Goal: Task Accomplishment & Management: Use online tool/utility

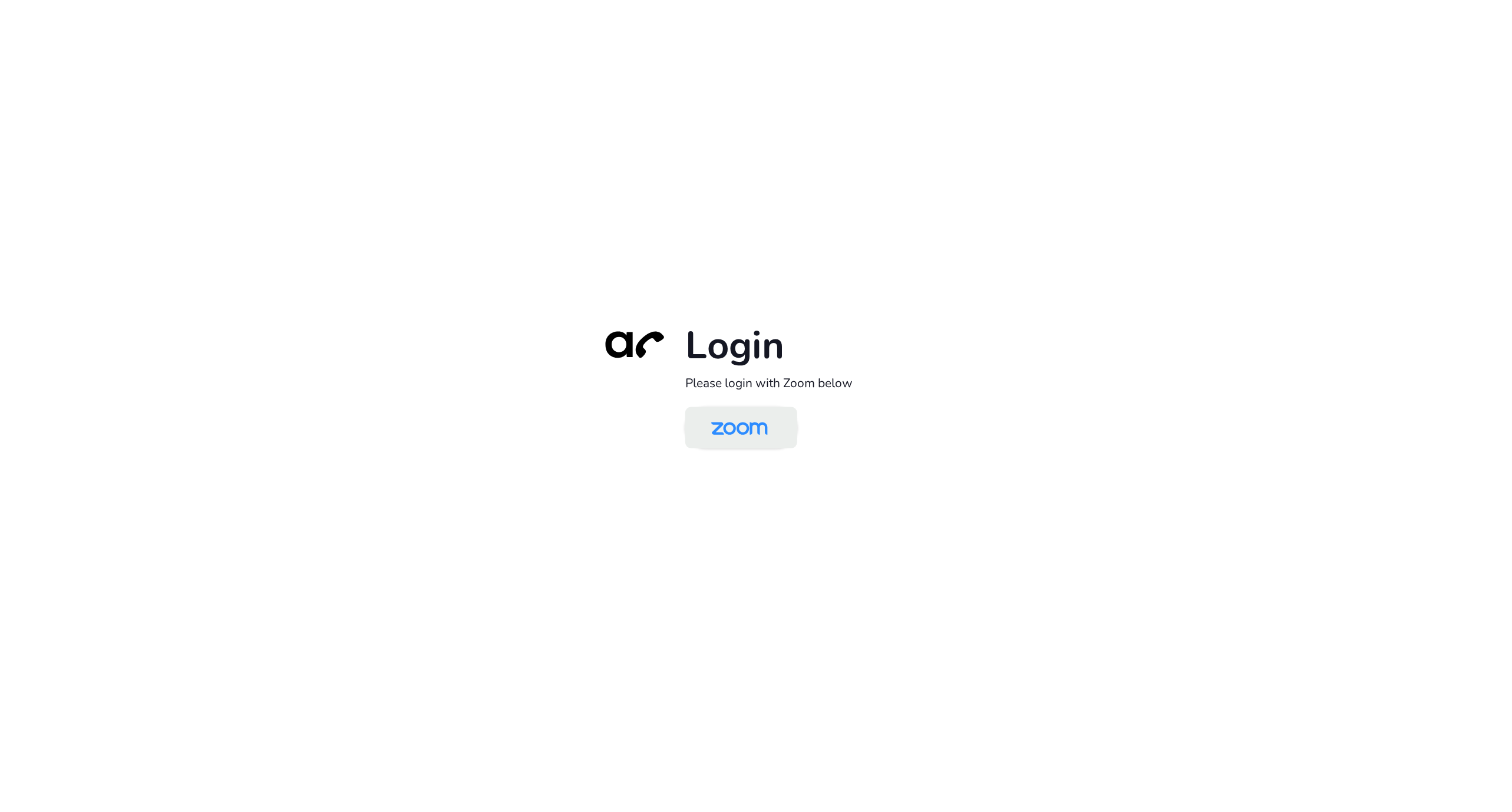
click at [725, 444] on img at bounding box center [739, 429] width 81 height 38
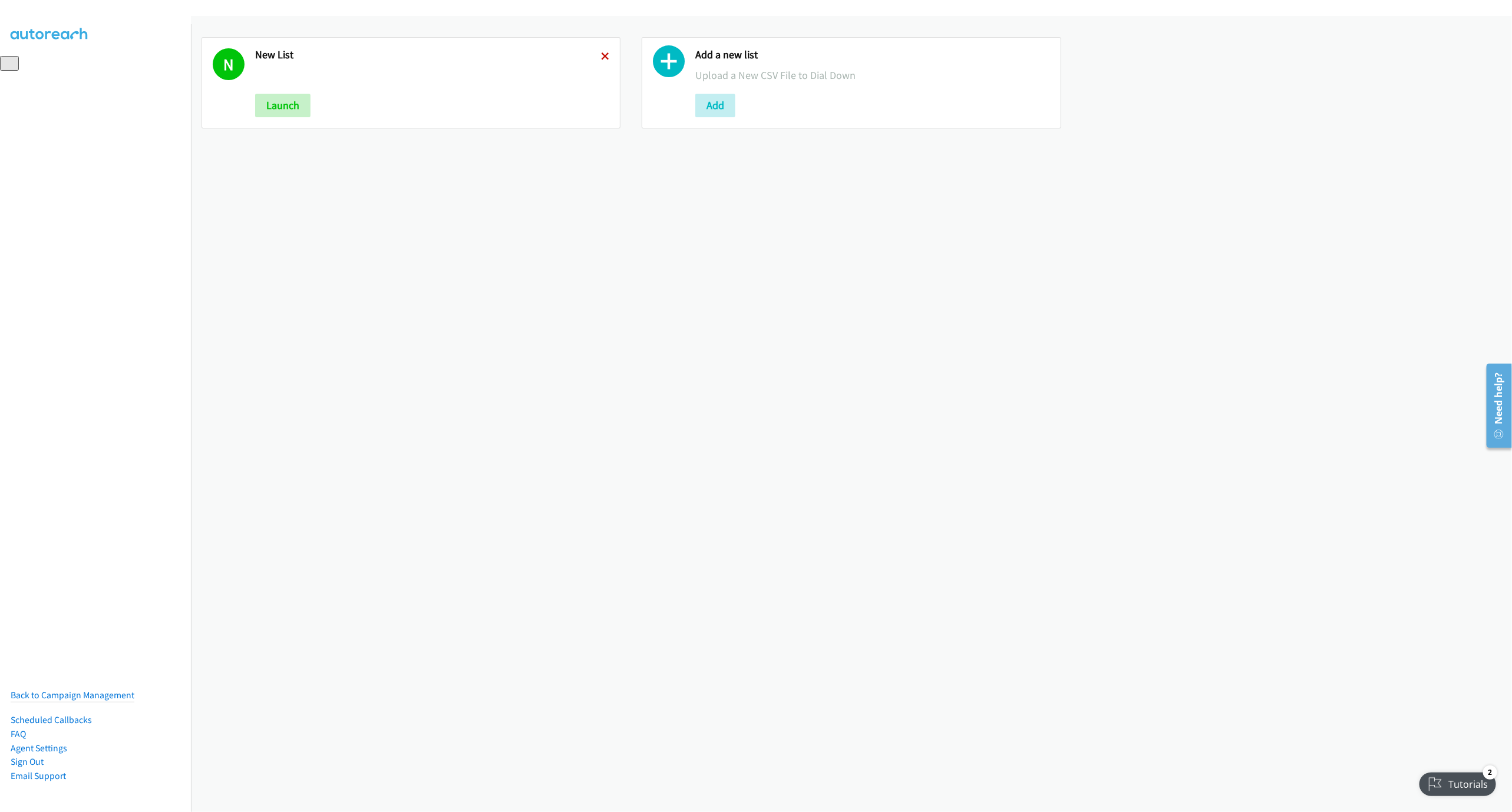
click at [601, 53] on icon at bounding box center [605, 57] width 8 height 8
click at [285, 108] on button "Add" at bounding box center [276, 105] width 40 height 23
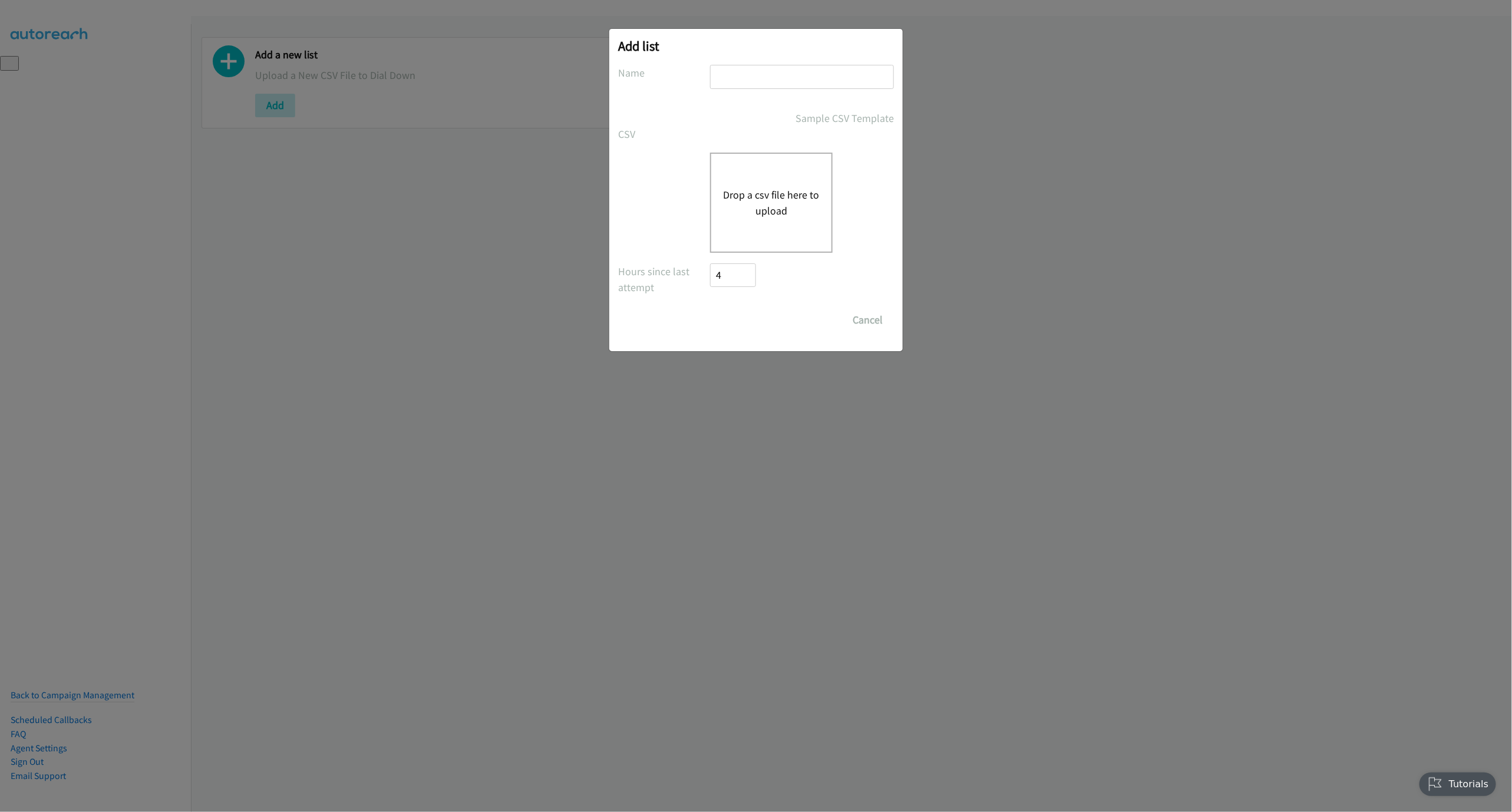
click at [767, 76] on input "text" at bounding box center [802, 77] width 184 height 24
type input "LIST"
click at [789, 172] on div "Drop a csv file here to upload" at bounding box center [771, 202] width 122 height 100
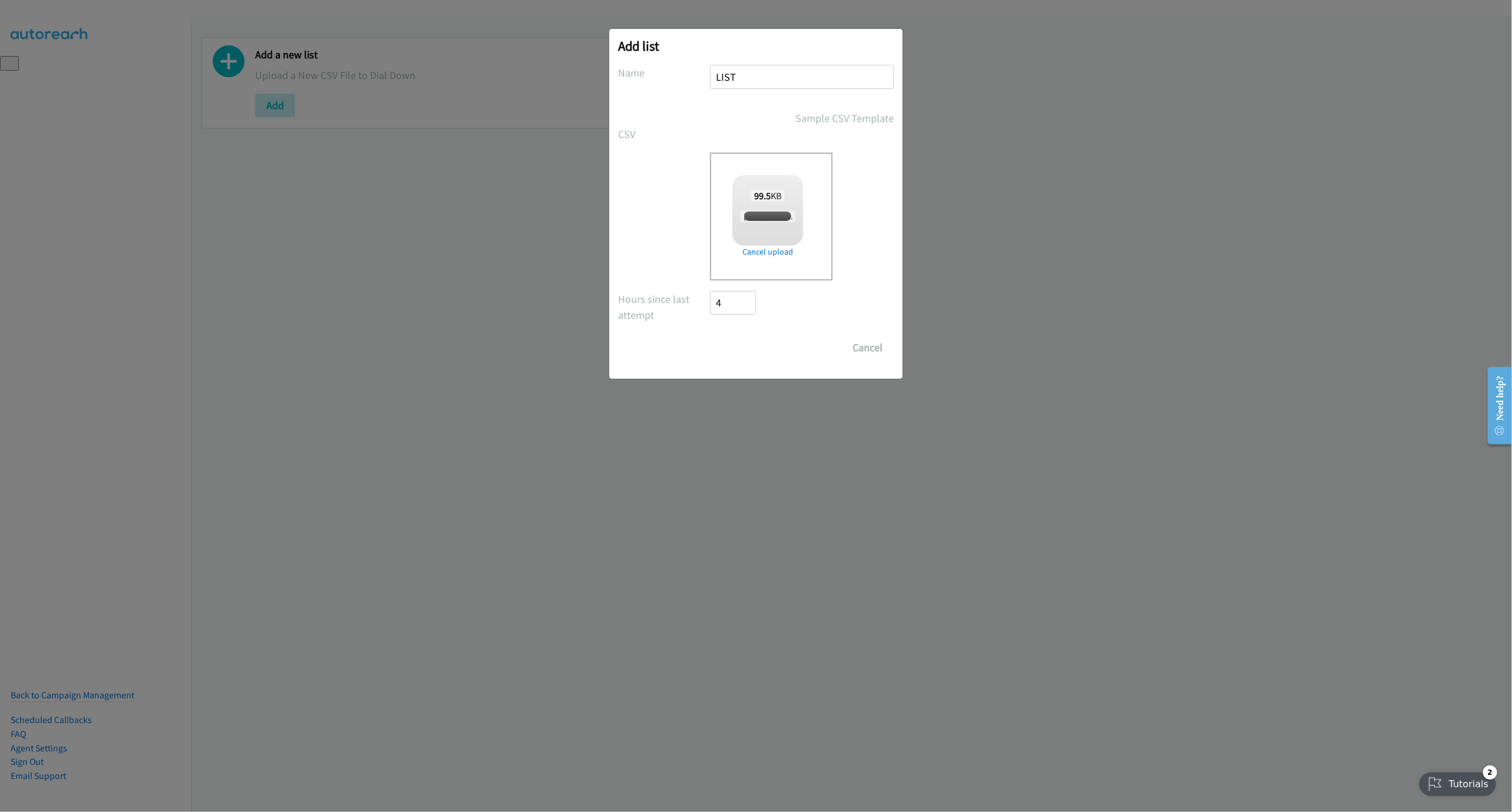
checkbox input "true"
click at [706, 345] on div "Save List Cancel" at bounding box center [755, 347] width 276 height 23
click at [736, 351] on input "Save List" at bounding box center [741, 347] width 62 height 23
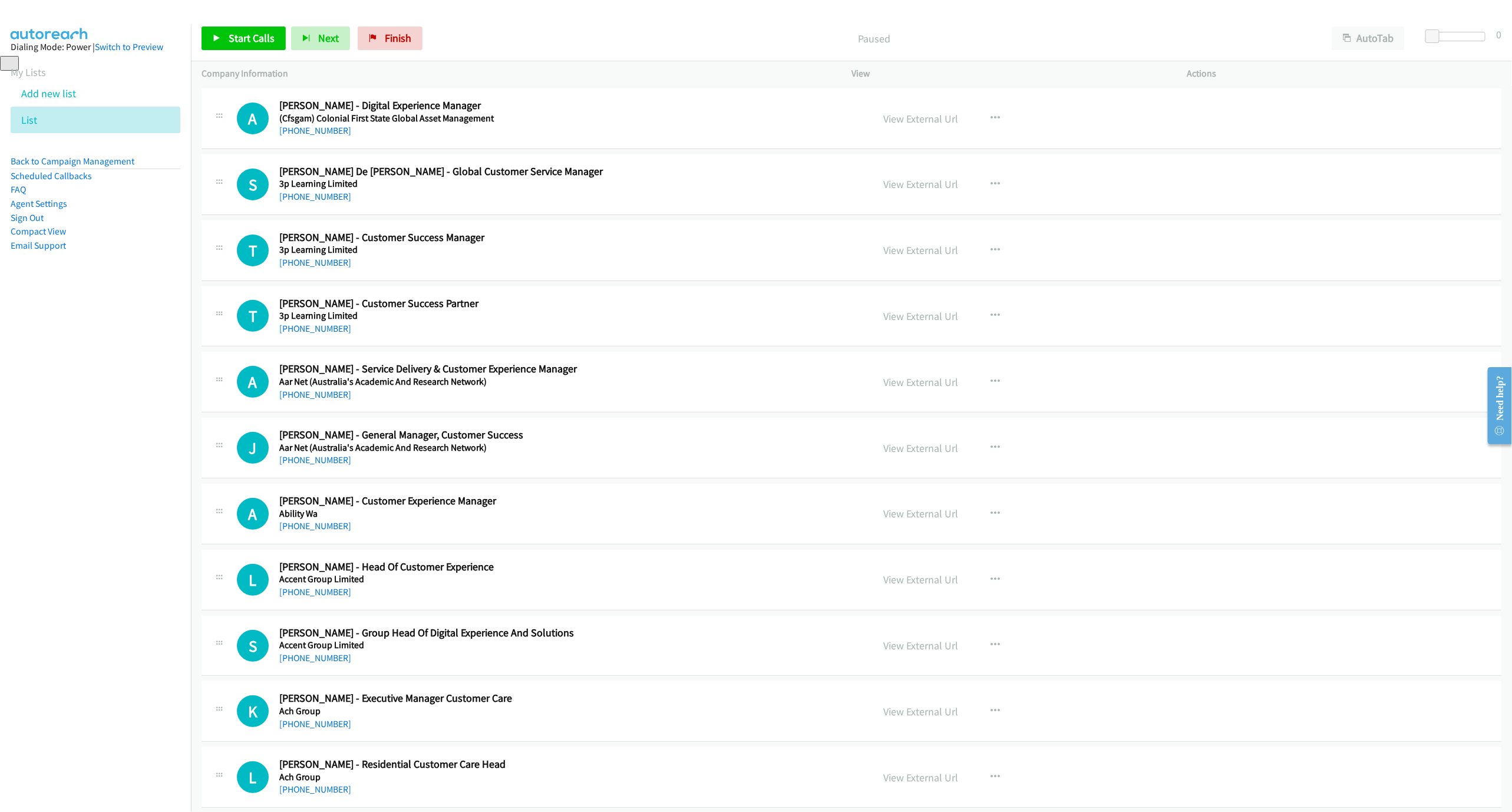
scroll to position [177, 0]
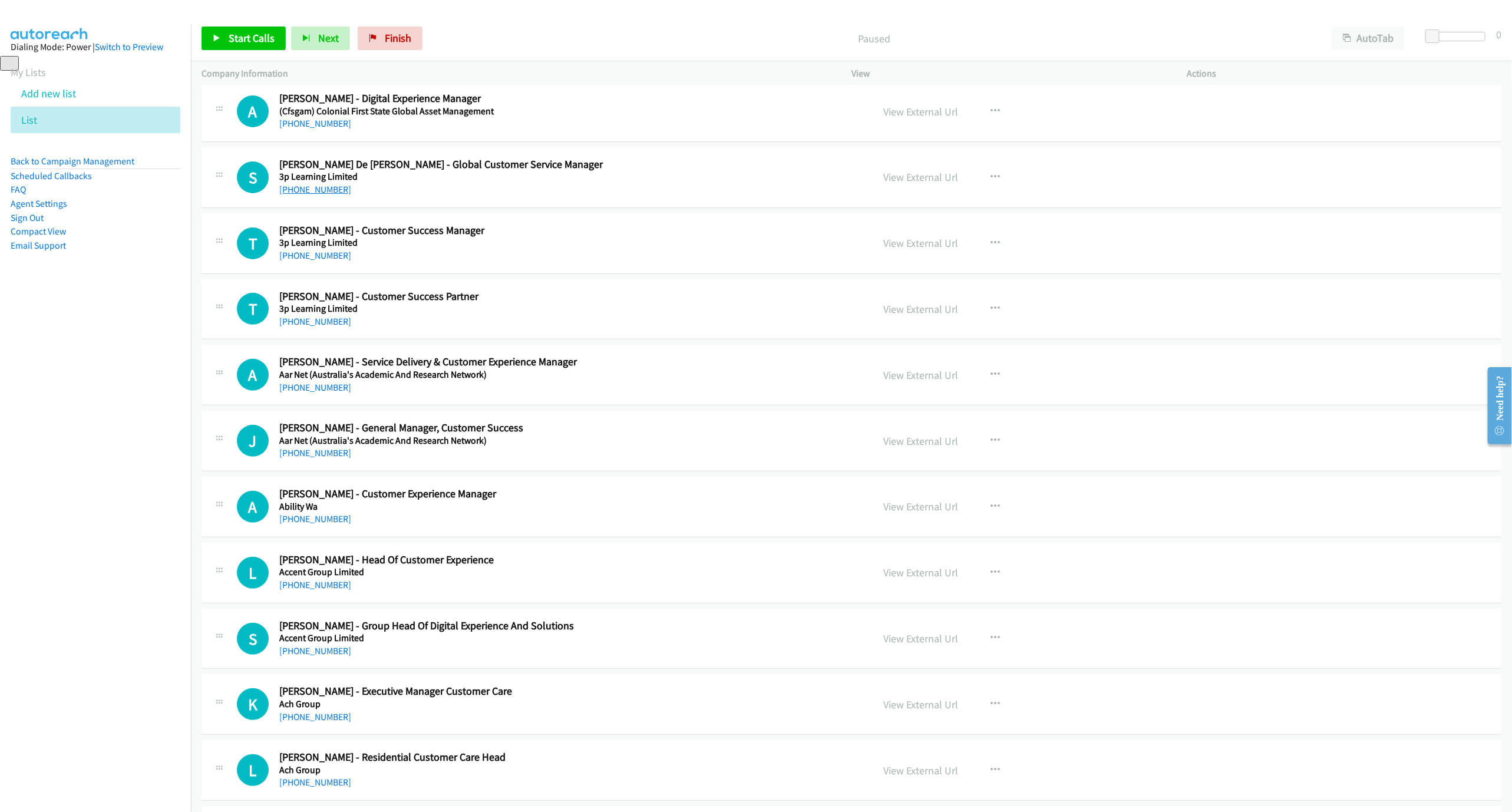
click at [319, 188] on link "[PHONE_NUMBER]" at bounding box center [315, 190] width 72 height 11
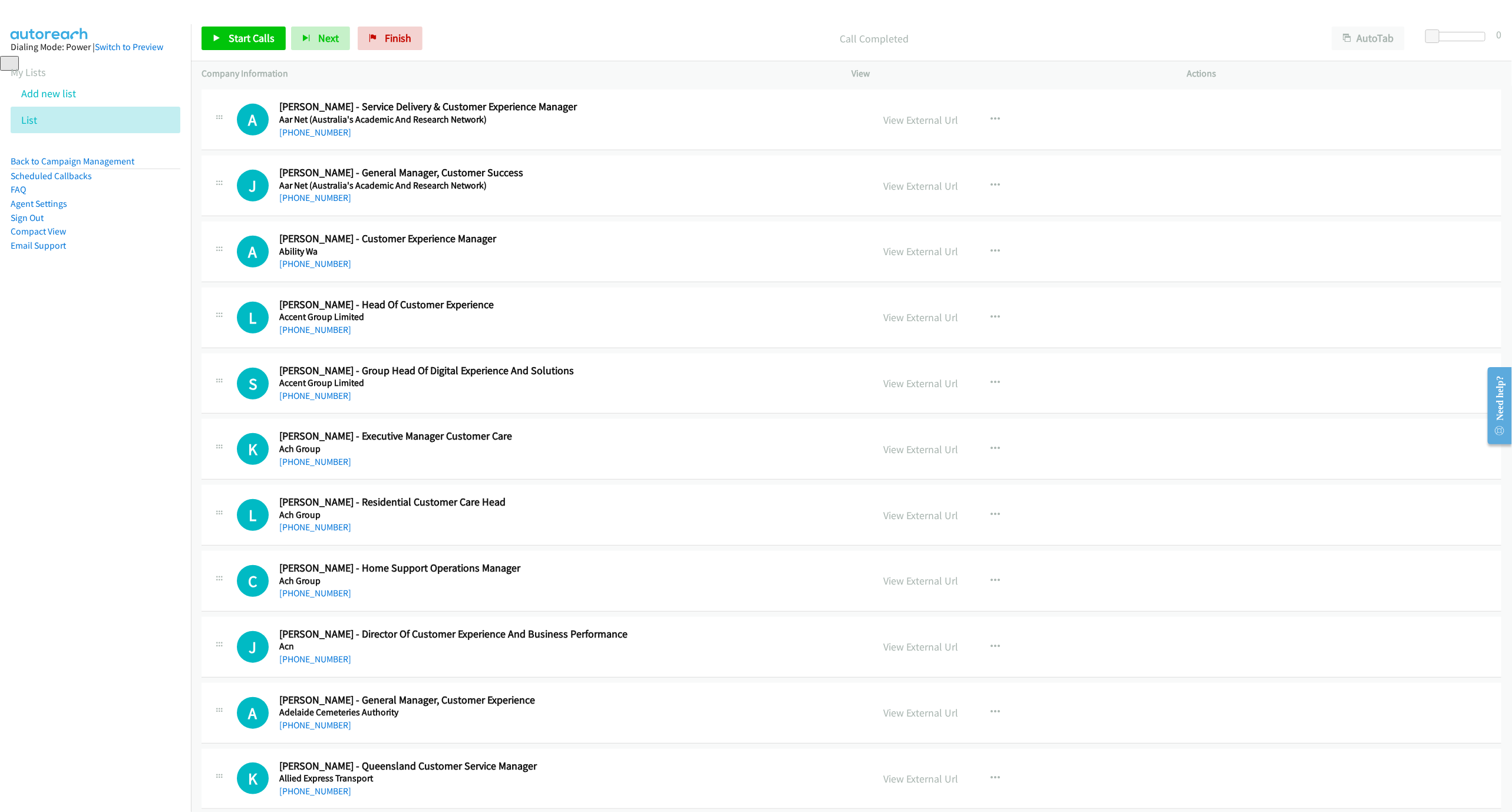
scroll to position [442, 0]
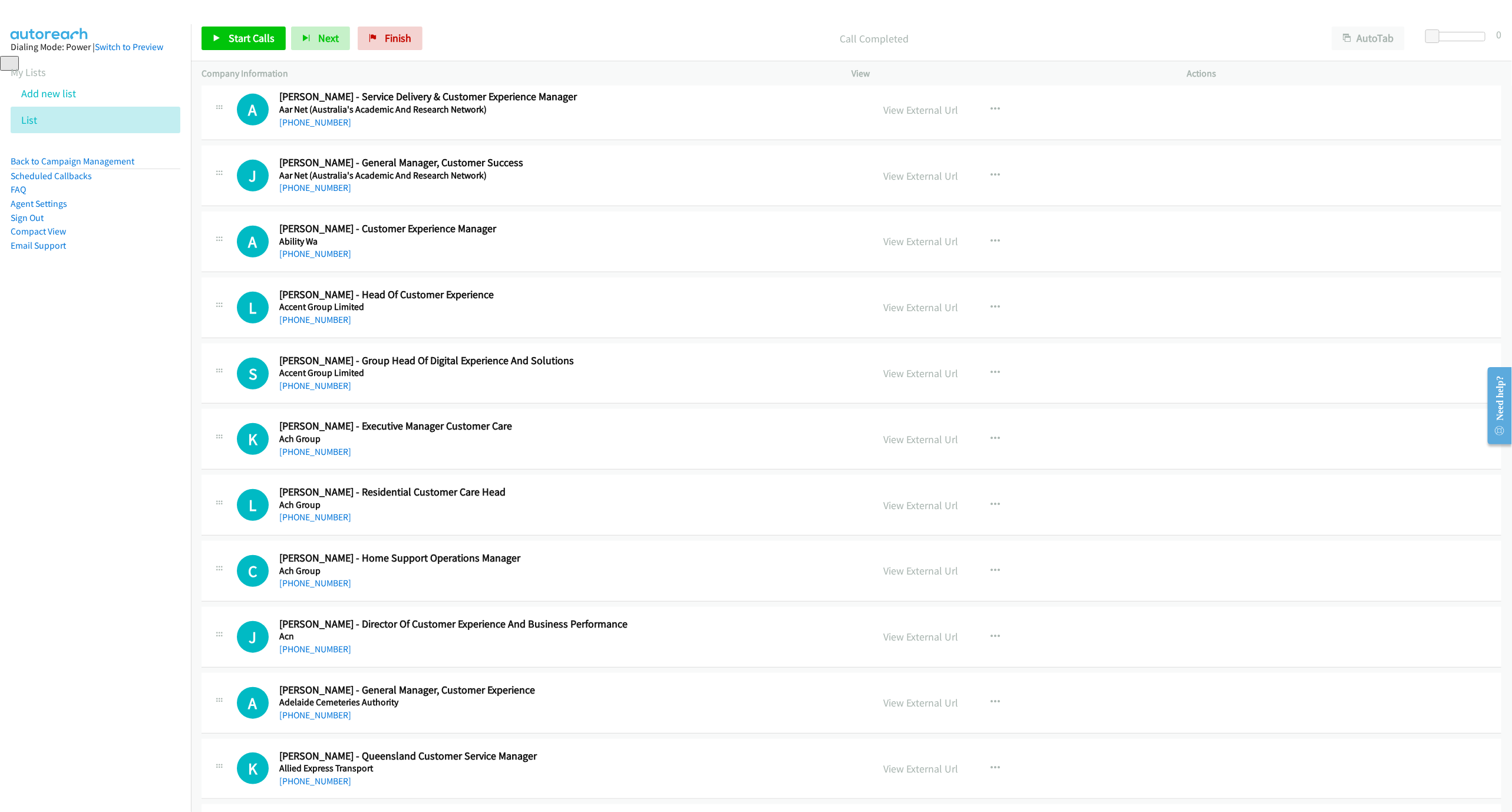
drag, startPoint x: 333, startPoint y: 255, endPoint x: 1320, endPoint y: 410, distance: 999.1
click at [333, 255] on link "[PHONE_NUMBER]" at bounding box center [315, 253] width 72 height 11
drag, startPoint x: 315, startPoint y: 316, endPoint x: 1505, endPoint y: 548, distance: 1212.4
click at [315, 316] on link "[PHONE_NUMBER]" at bounding box center [315, 320] width 72 height 11
drag, startPoint x: 285, startPoint y: 456, endPoint x: 718, endPoint y: 502, distance: 435.4
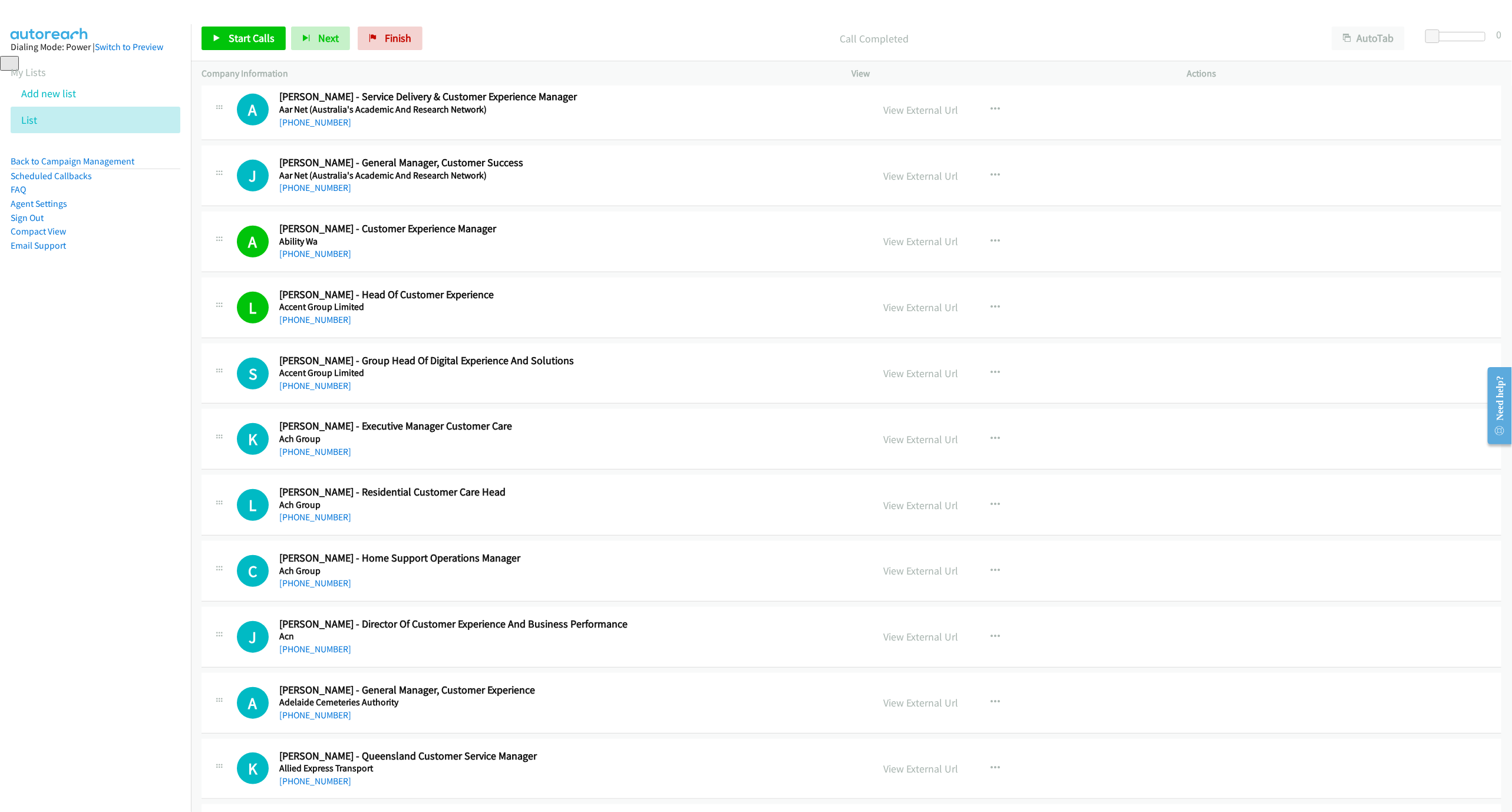
click at [285, 456] on link "[PHONE_NUMBER]" at bounding box center [315, 451] width 72 height 11
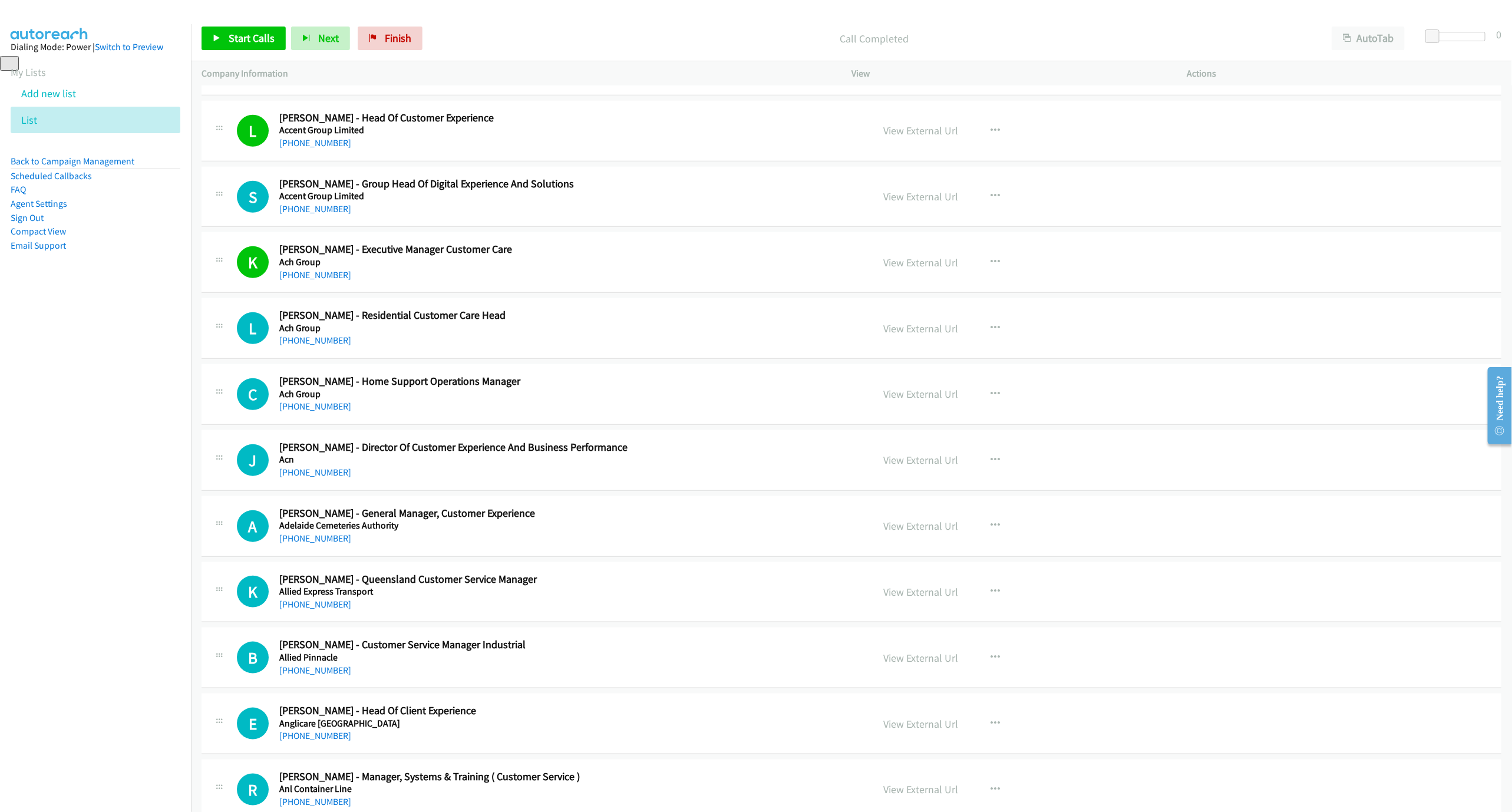
scroll to position [707, 0]
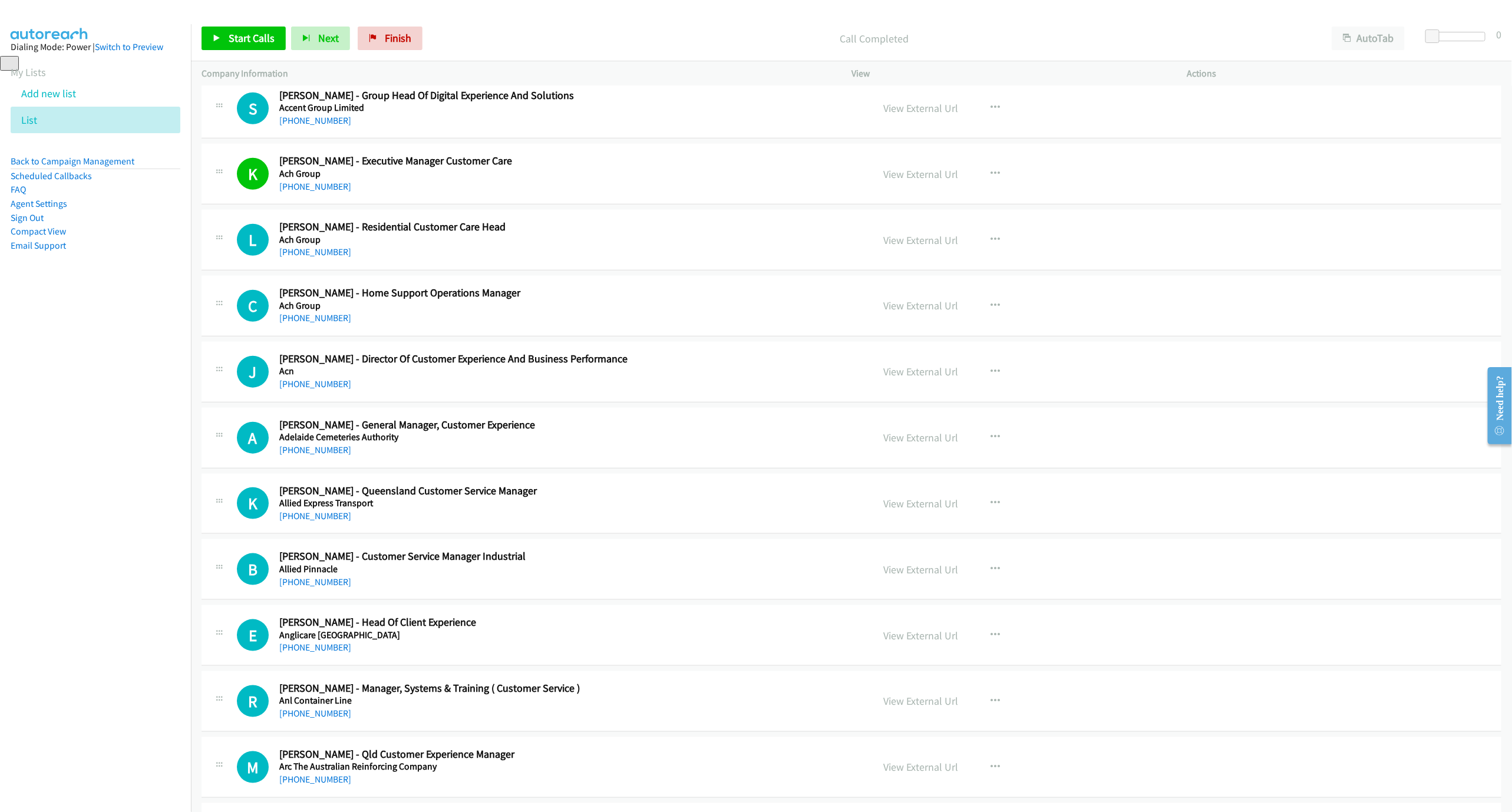
drag, startPoint x: 286, startPoint y: 392, endPoint x: 340, endPoint y: 378, distance: 55.8
click at [286, 390] on link "[PHONE_NUMBER]" at bounding box center [315, 384] width 72 height 11
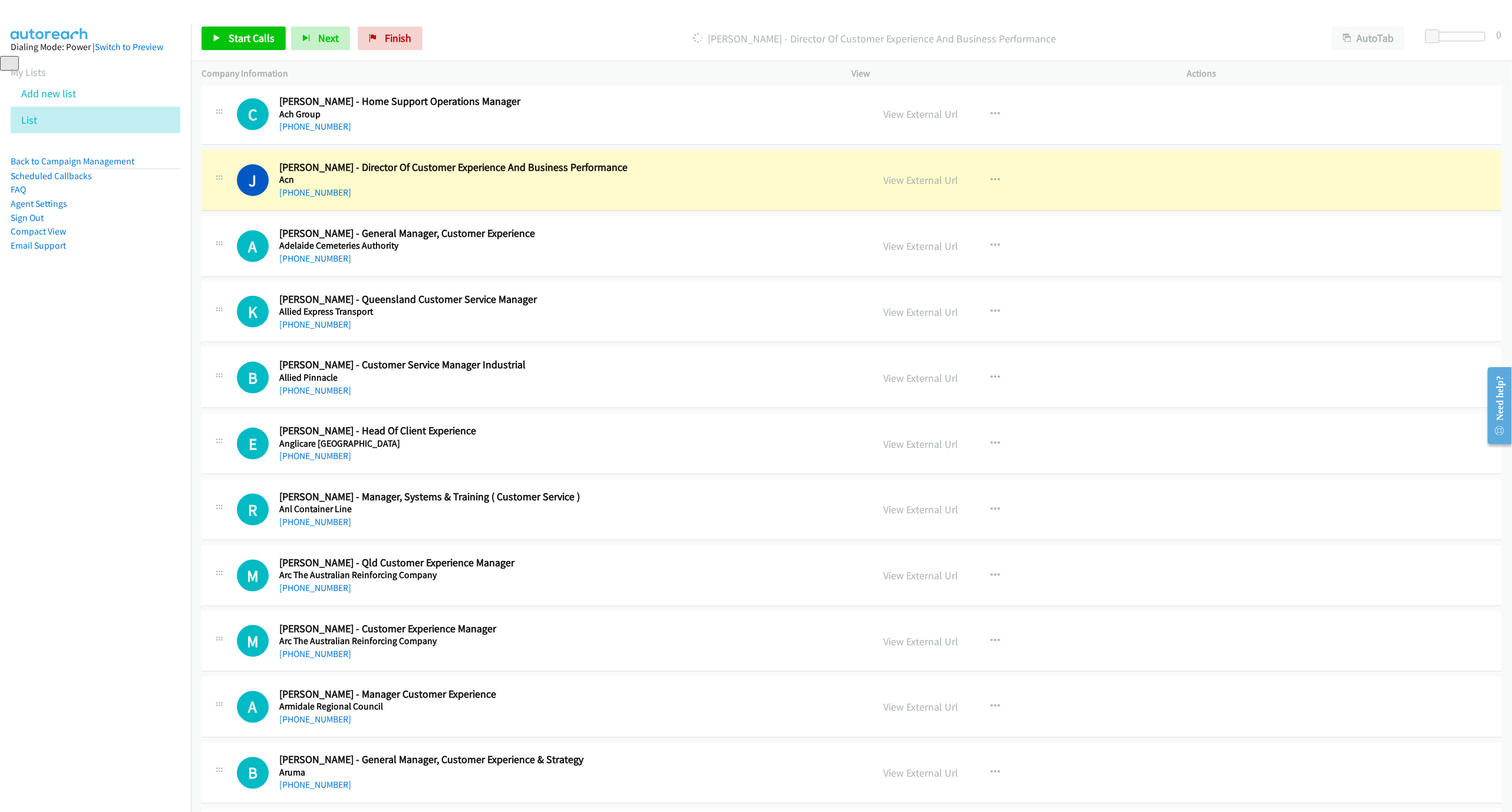
scroll to position [884, 0]
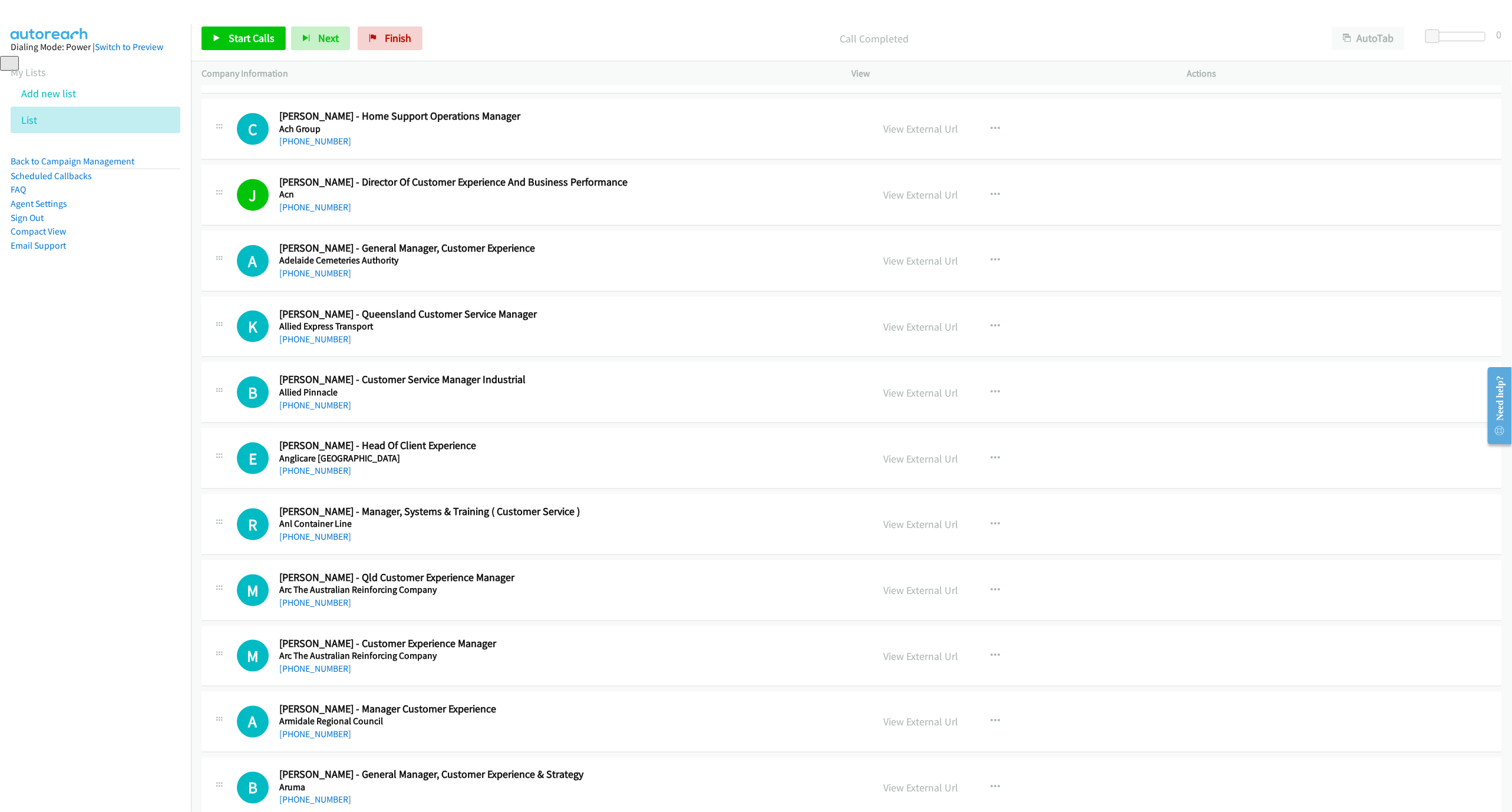
click at [302, 266] on h5 "Adelaide Cemeteries Authority" at bounding box center [526, 260] width 494 height 12
click at [298, 276] on link "[PHONE_NUMBER]" at bounding box center [315, 273] width 72 height 11
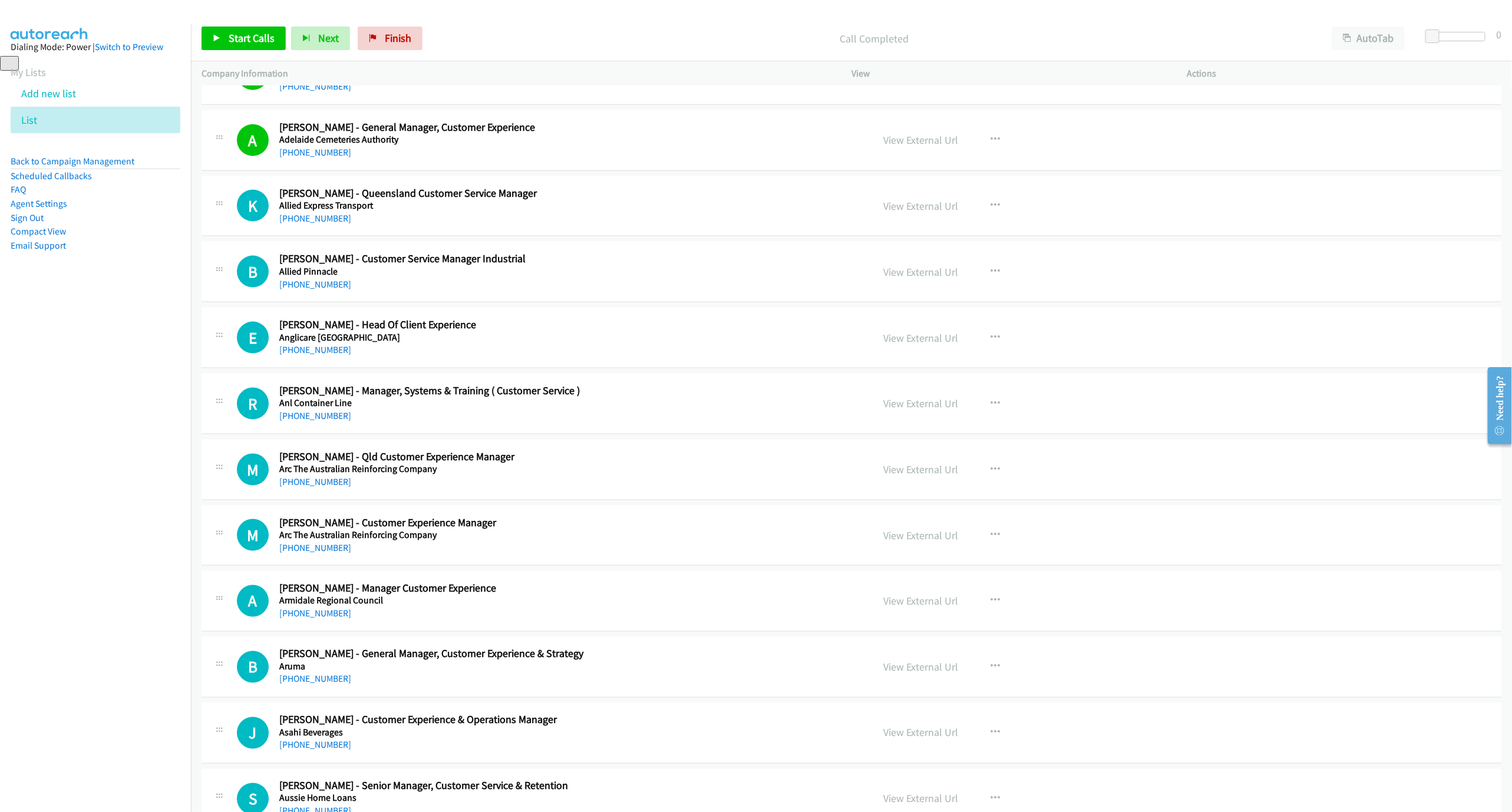
scroll to position [1060, 0]
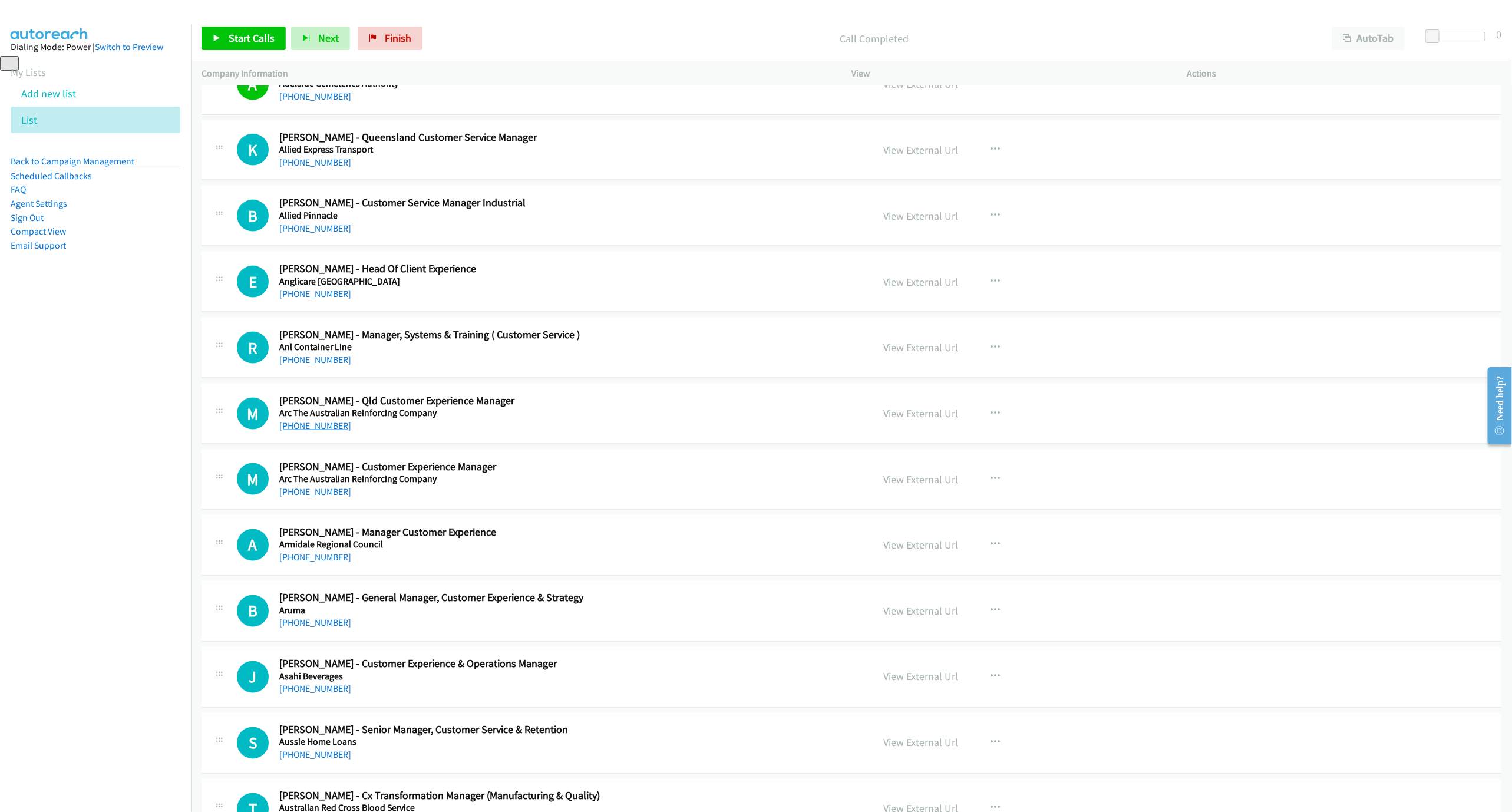
click at [319, 431] on link "[PHONE_NUMBER]" at bounding box center [315, 426] width 72 height 11
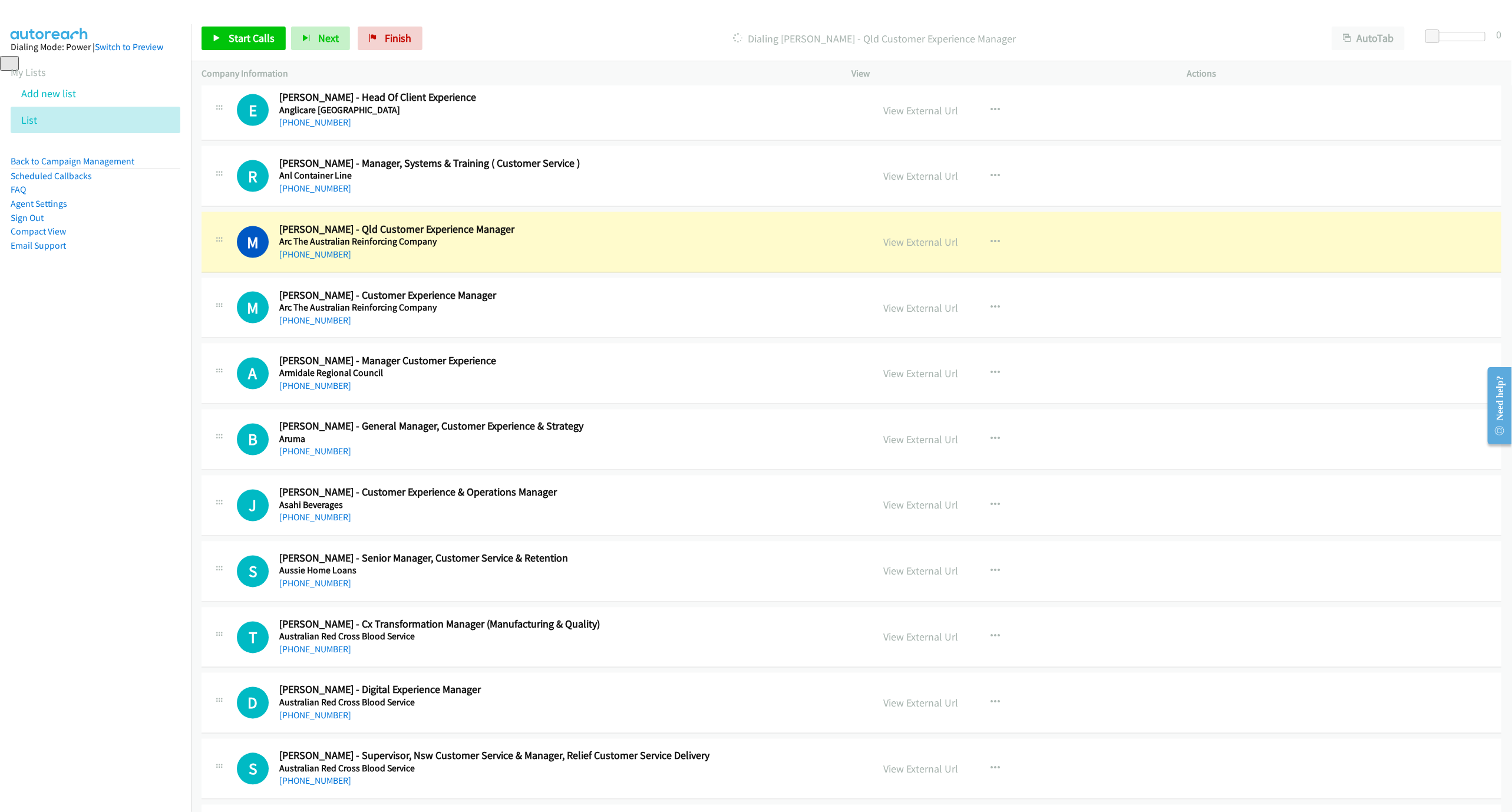
scroll to position [1238, 0]
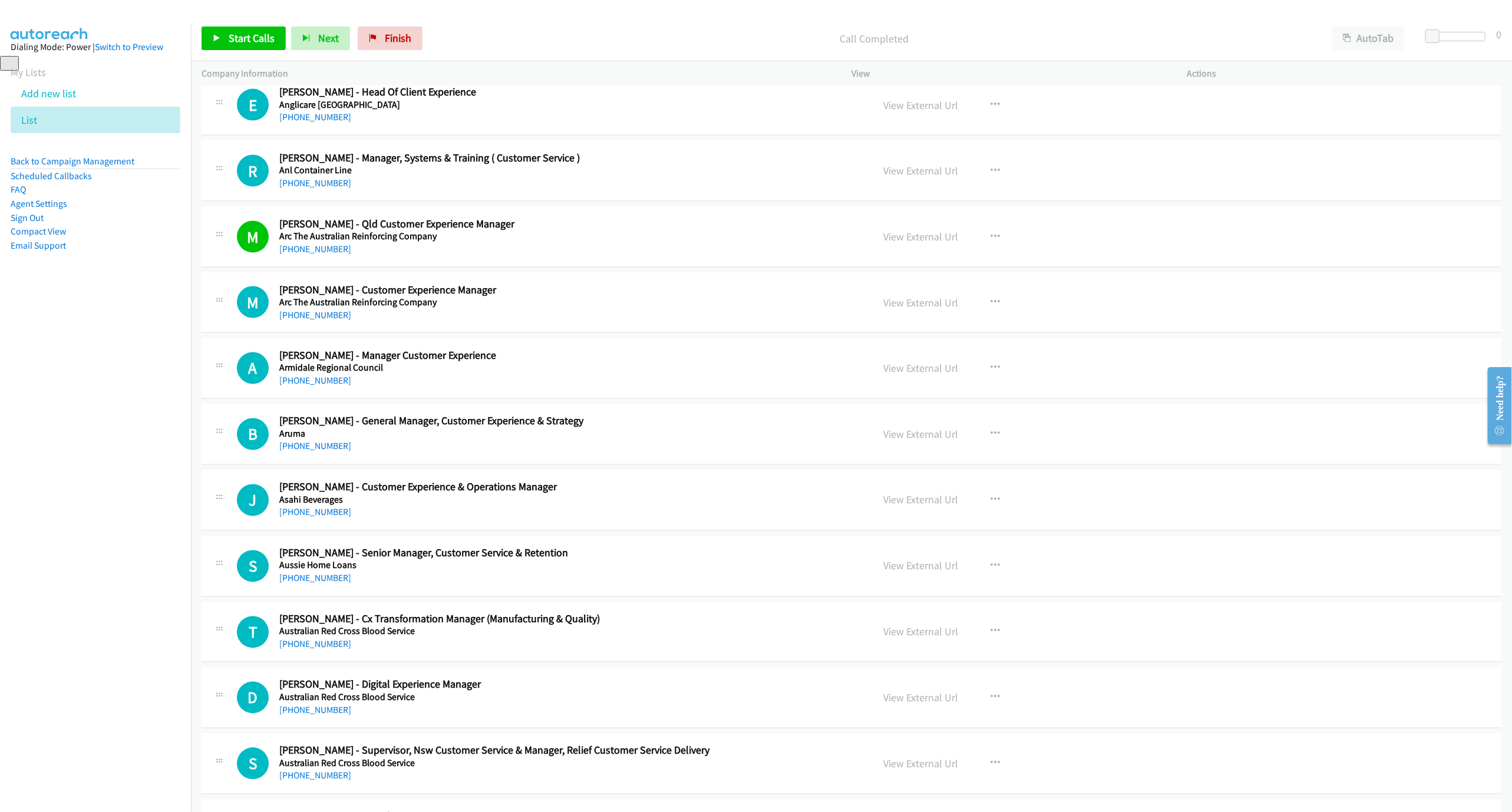
click at [306, 322] on div "[PHONE_NUMBER]" at bounding box center [526, 315] width 494 height 14
click at [303, 320] on link "[PHONE_NUMBER]" at bounding box center [315, 315] width 72 height 11
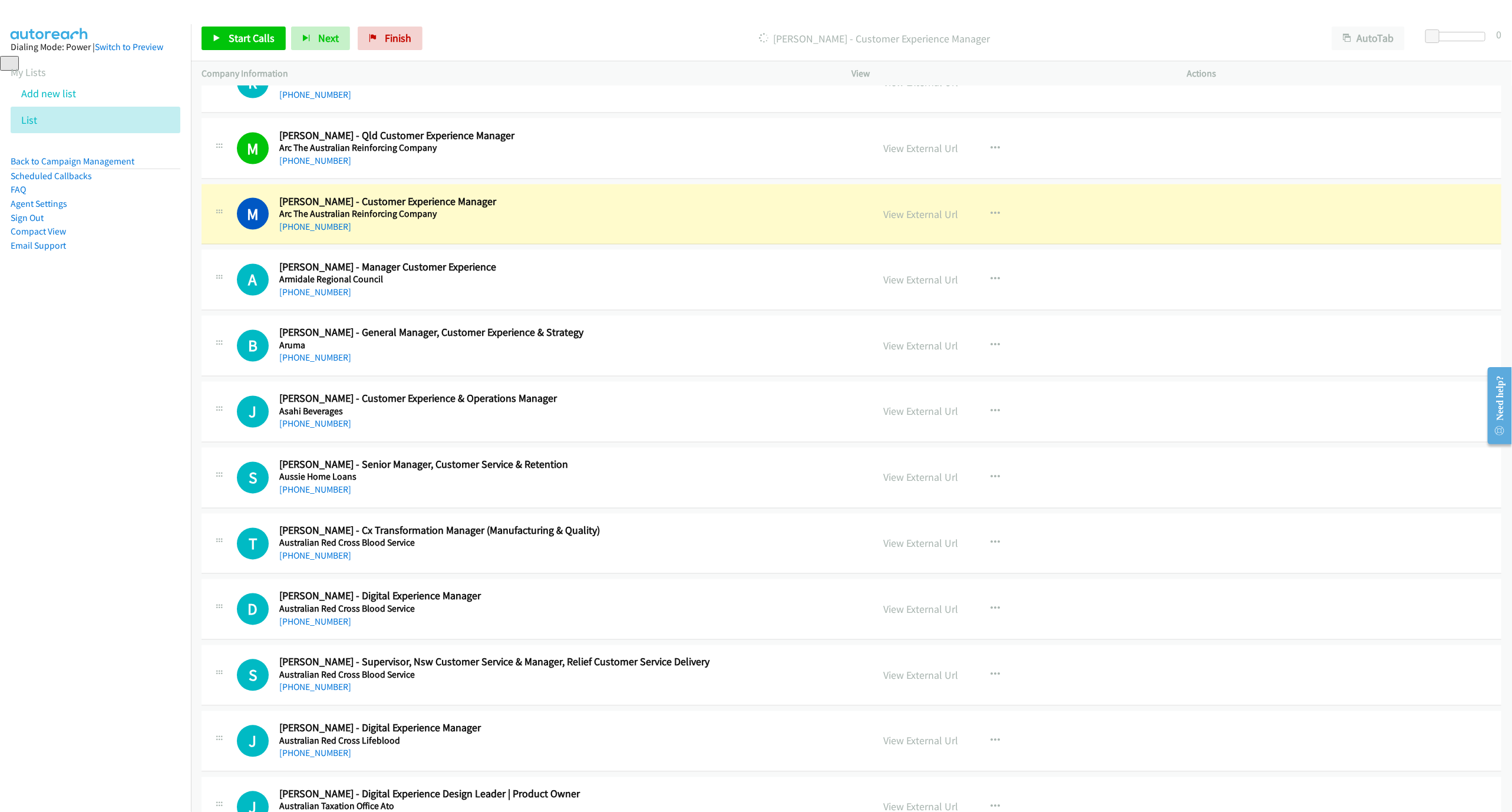
scroll to position [1414, 0]
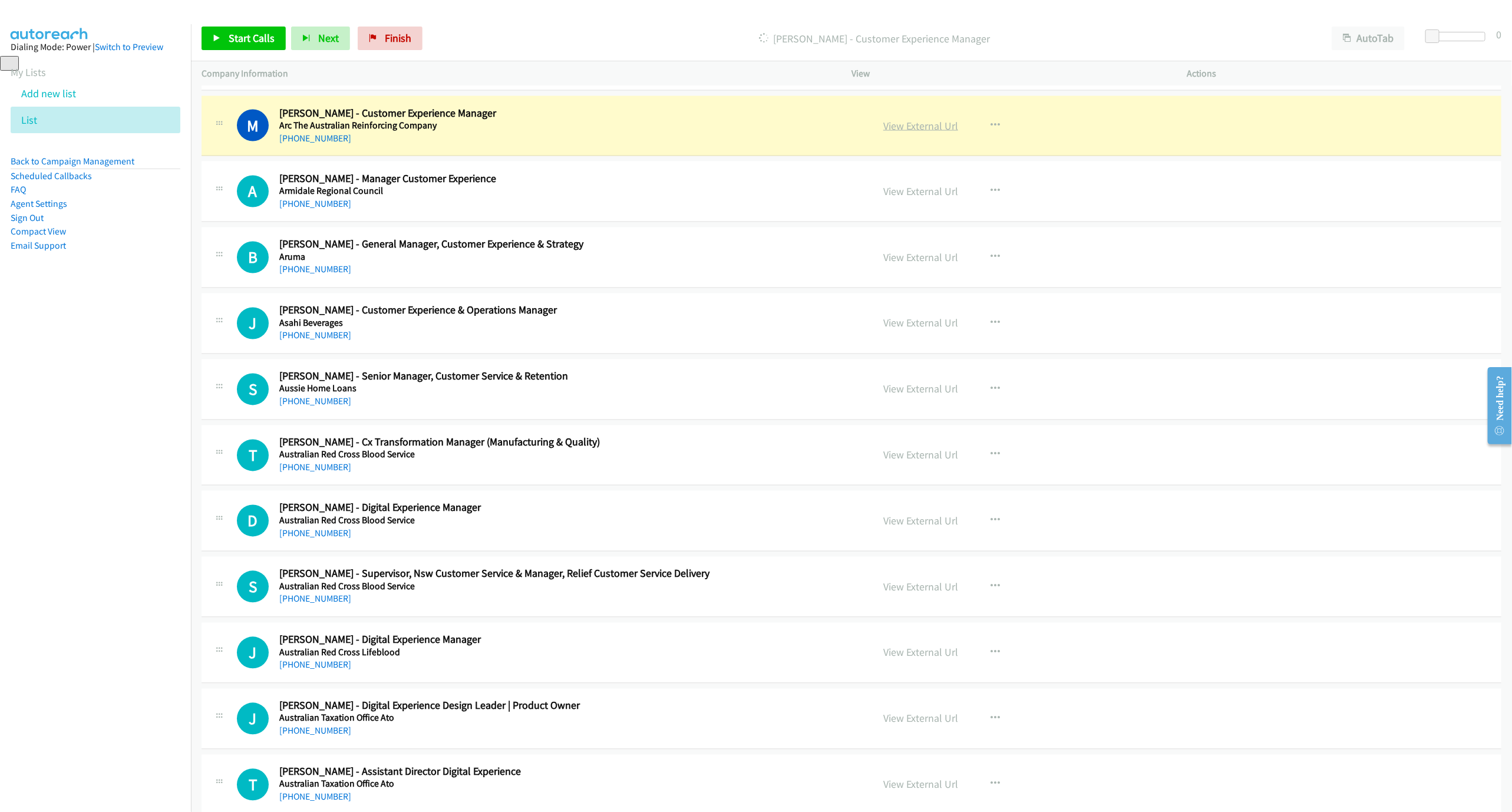
click at [920, 132] on link "View External Url" at bounding box center [921, 125] width 75 height 13
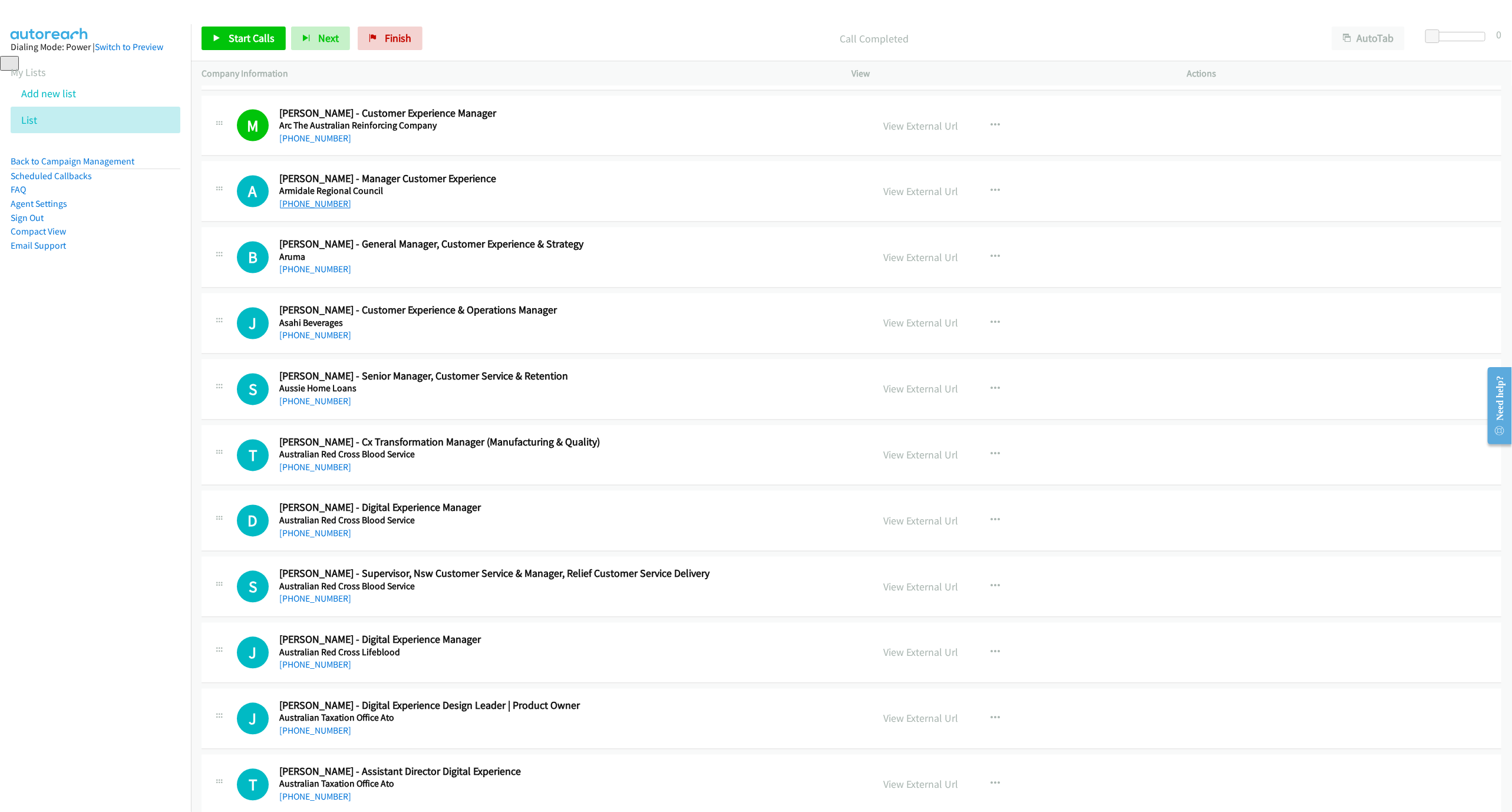
click at [296, 210] on link "[PHONE_NUMBER]" at bounding box center [315, 204] width 72 height 11
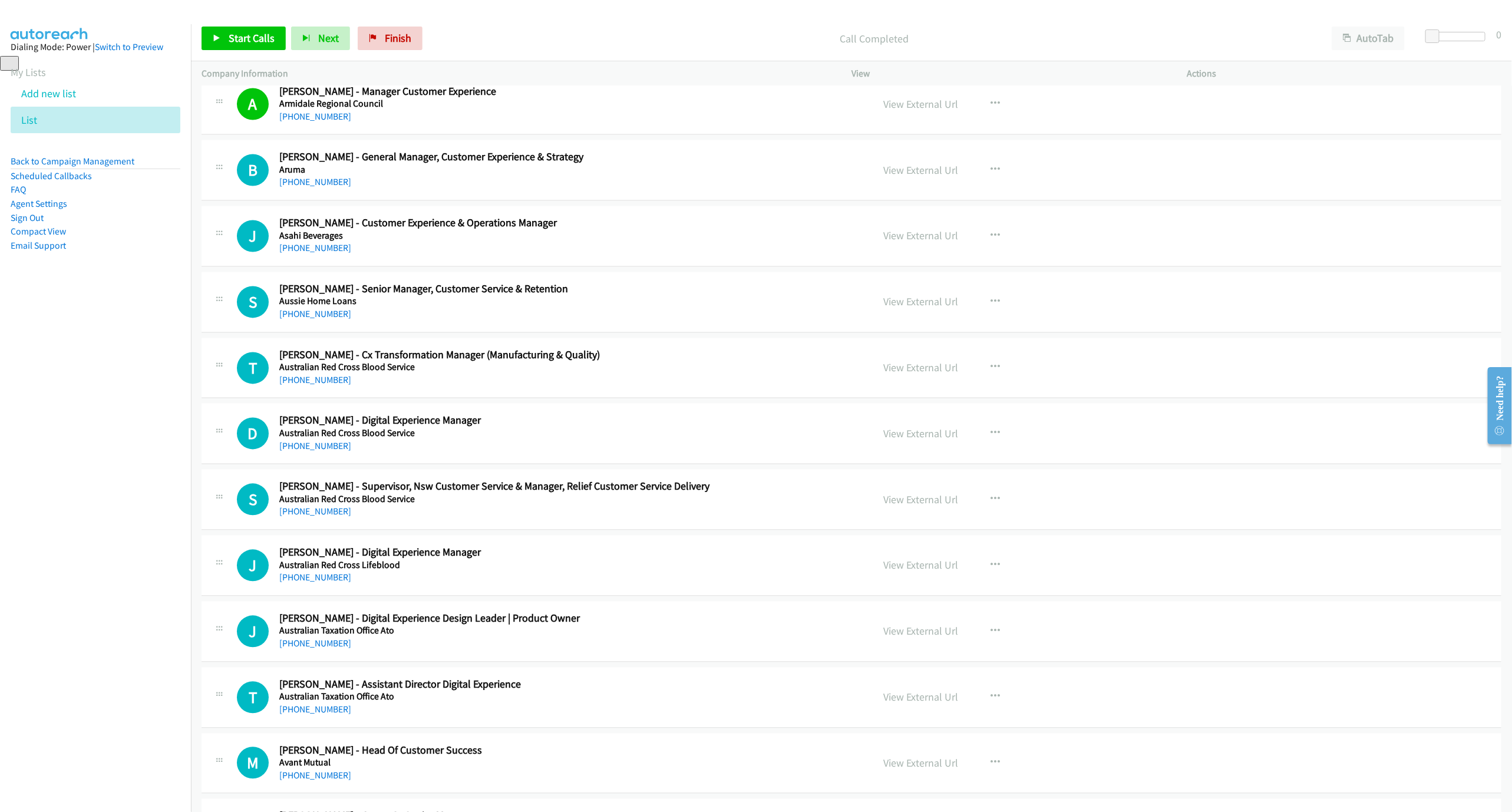
scroll to position [1502, 0]
click at [324, 253] on link "[PHONE_NUMBER]" at bounding box center [315, 247] width 72 height 11
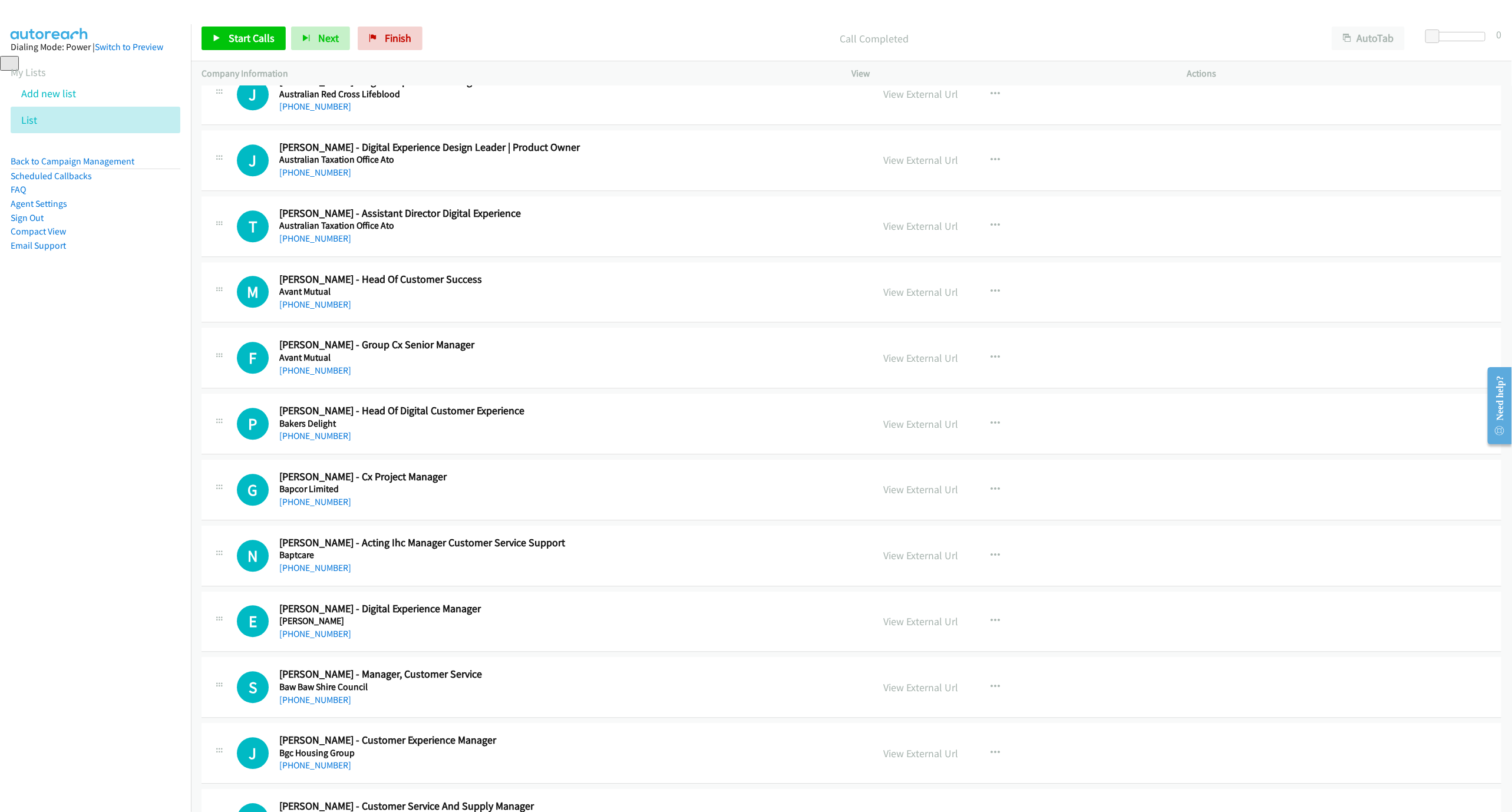
scroll to position [2033, 0]
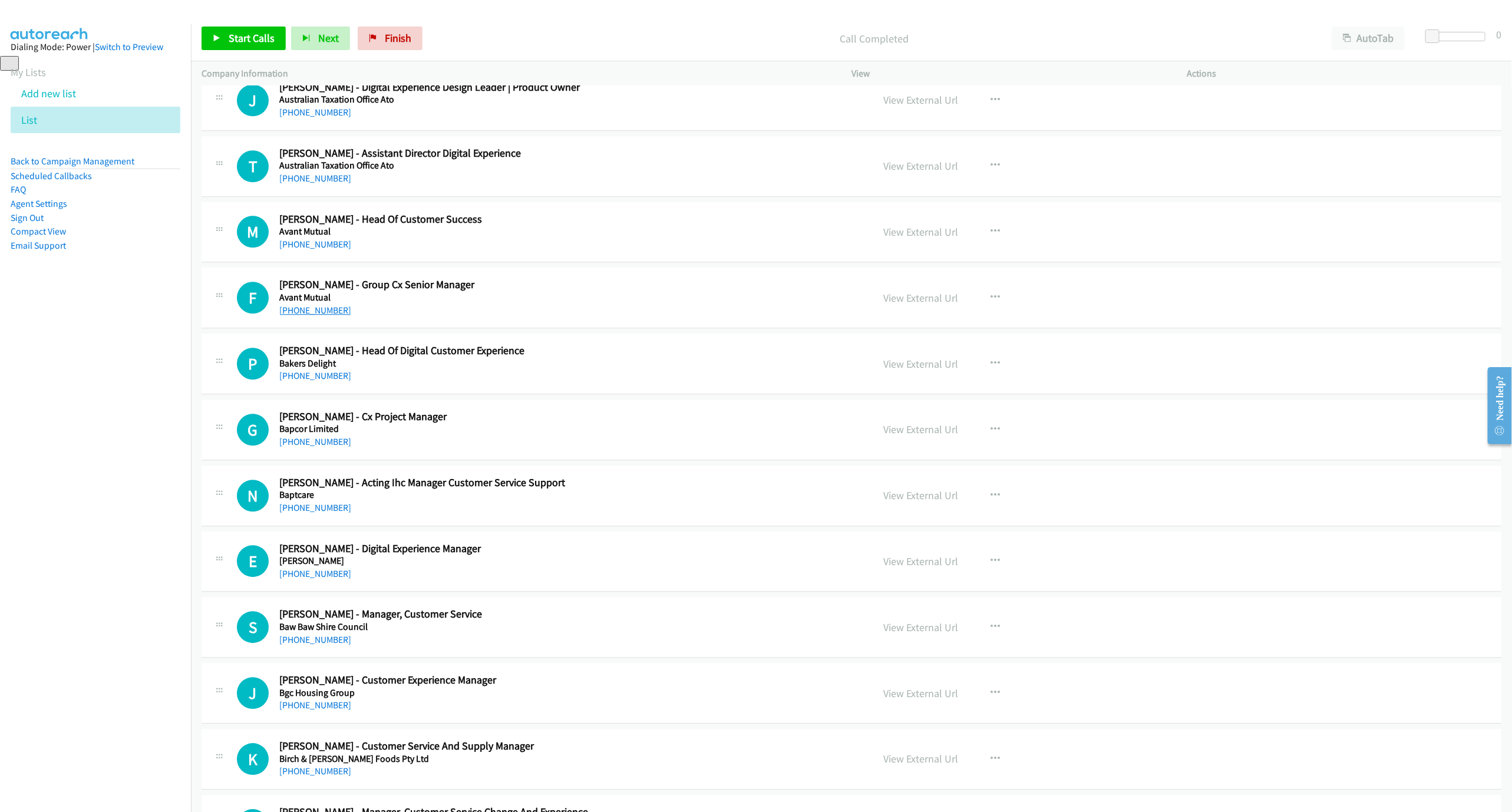
click at [301, 316] on link "[PHONE_NUMBER]" at bounding box center [315, 310] width 72 height 11
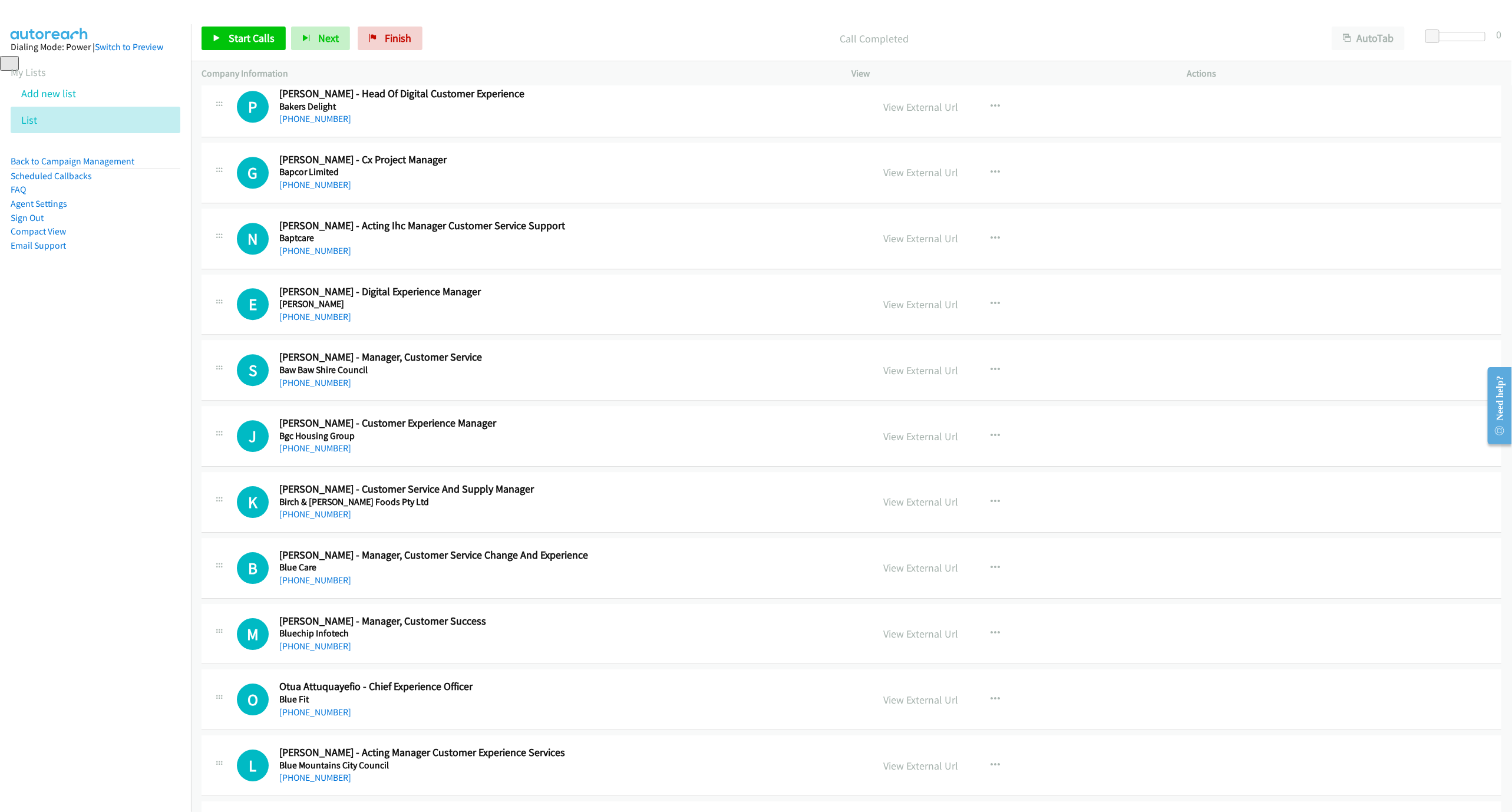
scroll to position [2298, 0]
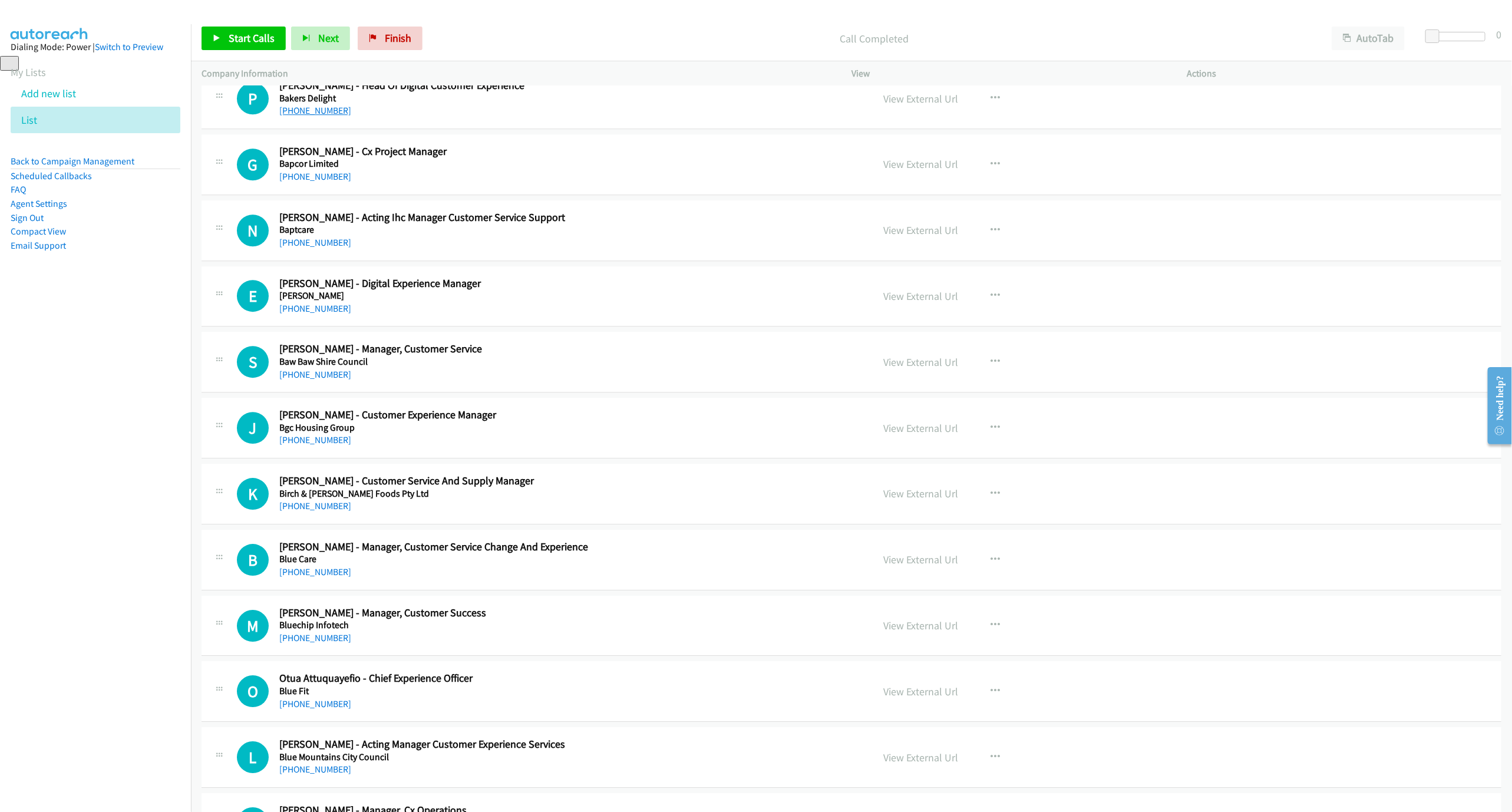
click at [291, 116] on link "[PHONE_NUMBER]" at bounding box center [315, 110] width 72 height 11
click at [297, 327] on div "E Callback Scheduled [PERSON_NAME] - Digital Experience Manager [PERSON_NAME] […" at bounding box center [852, 296] width 1300 height 61
click at [293, 314] on link "[PHONE_NUMBER]" at bounding box center [315, 308] width 72 height 11
drag, startPoint x: 324, startPoint y: 384, endPoint x: 817, endPoint y: 490, distance: 504.3
click at [324, 380] on link "[PHONE_NUMBER]" at bounding box center [315, 374] width 72 height 11
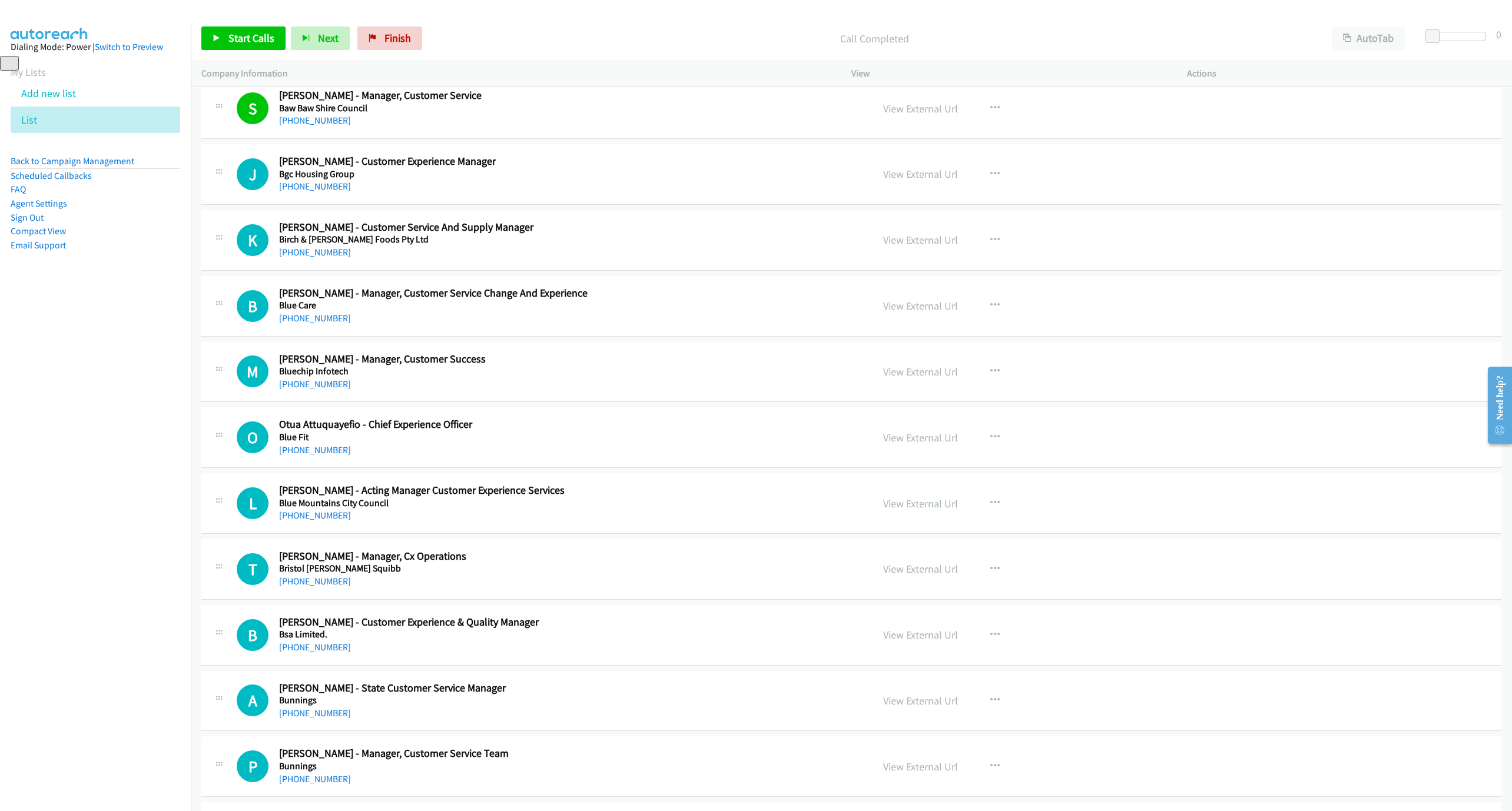
scroll to position [2560, 0]
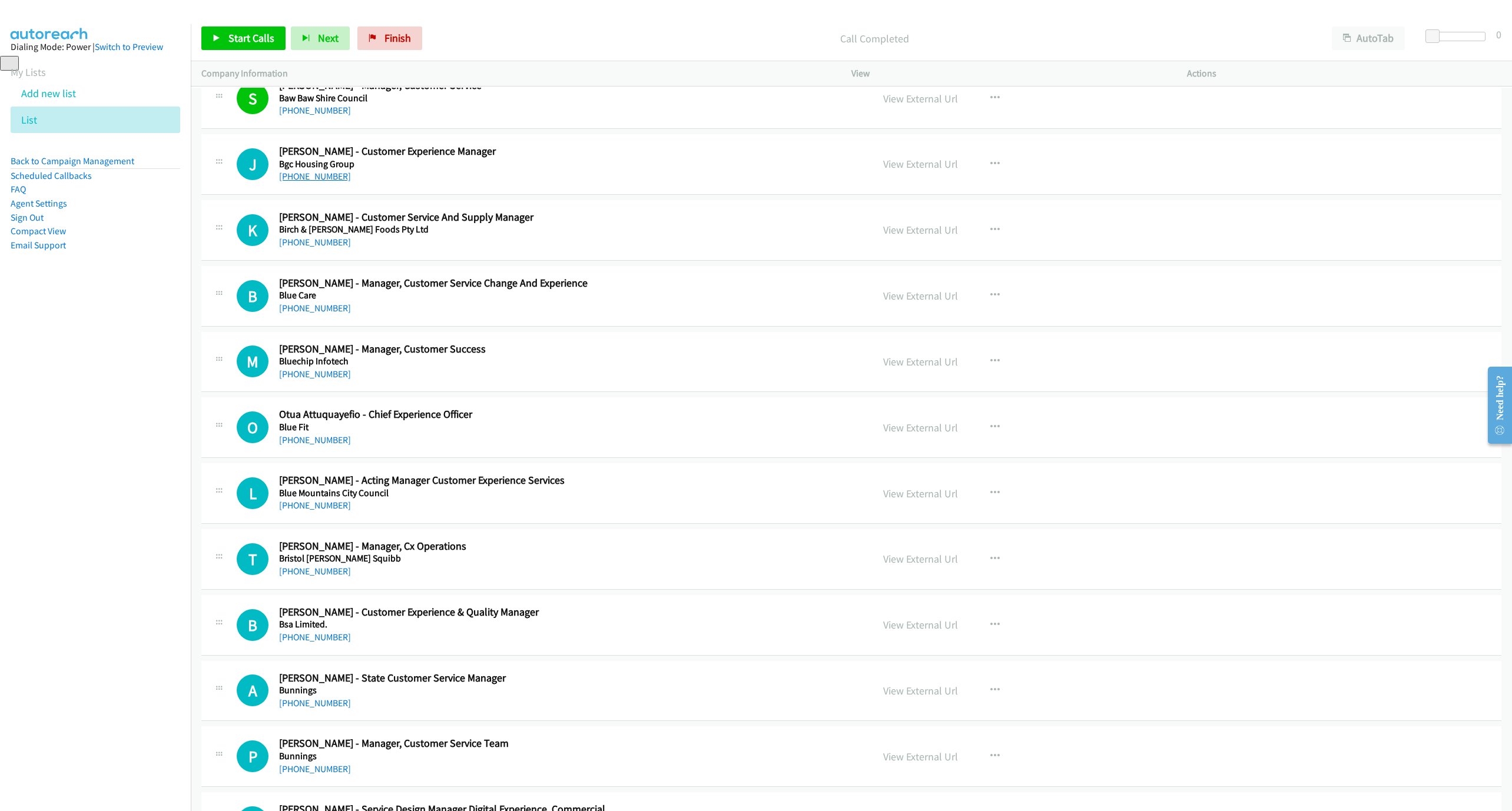
click at [319, 182] on link "[PHONE_NUMBER]" at bounding box center [315, 176] width 72 height 11
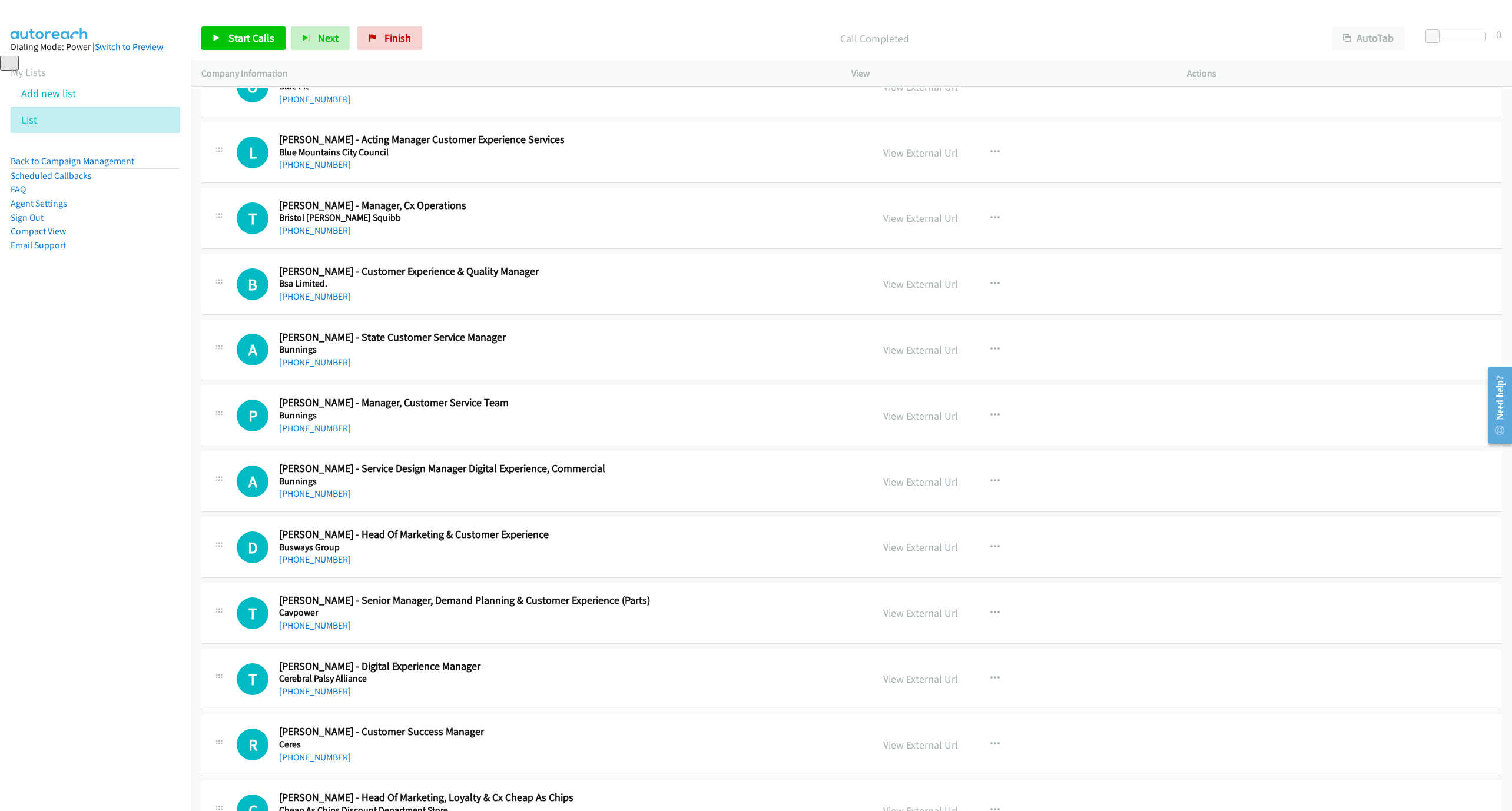
scroll to position [2913, 0]
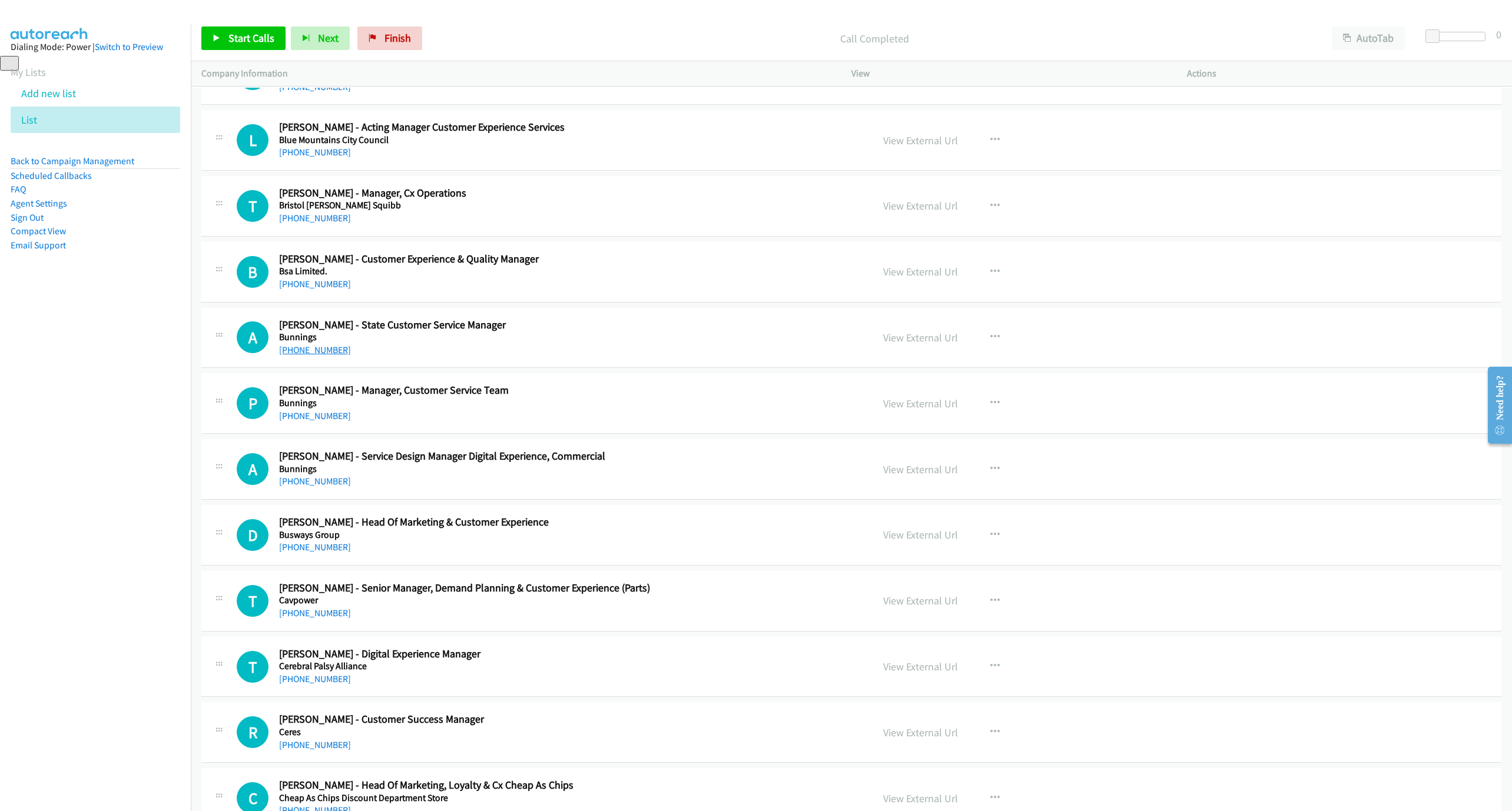
click at [311, 356] on link "[PHONE_NUMBER]" at bounding box center [315, 350] width 72 height 11
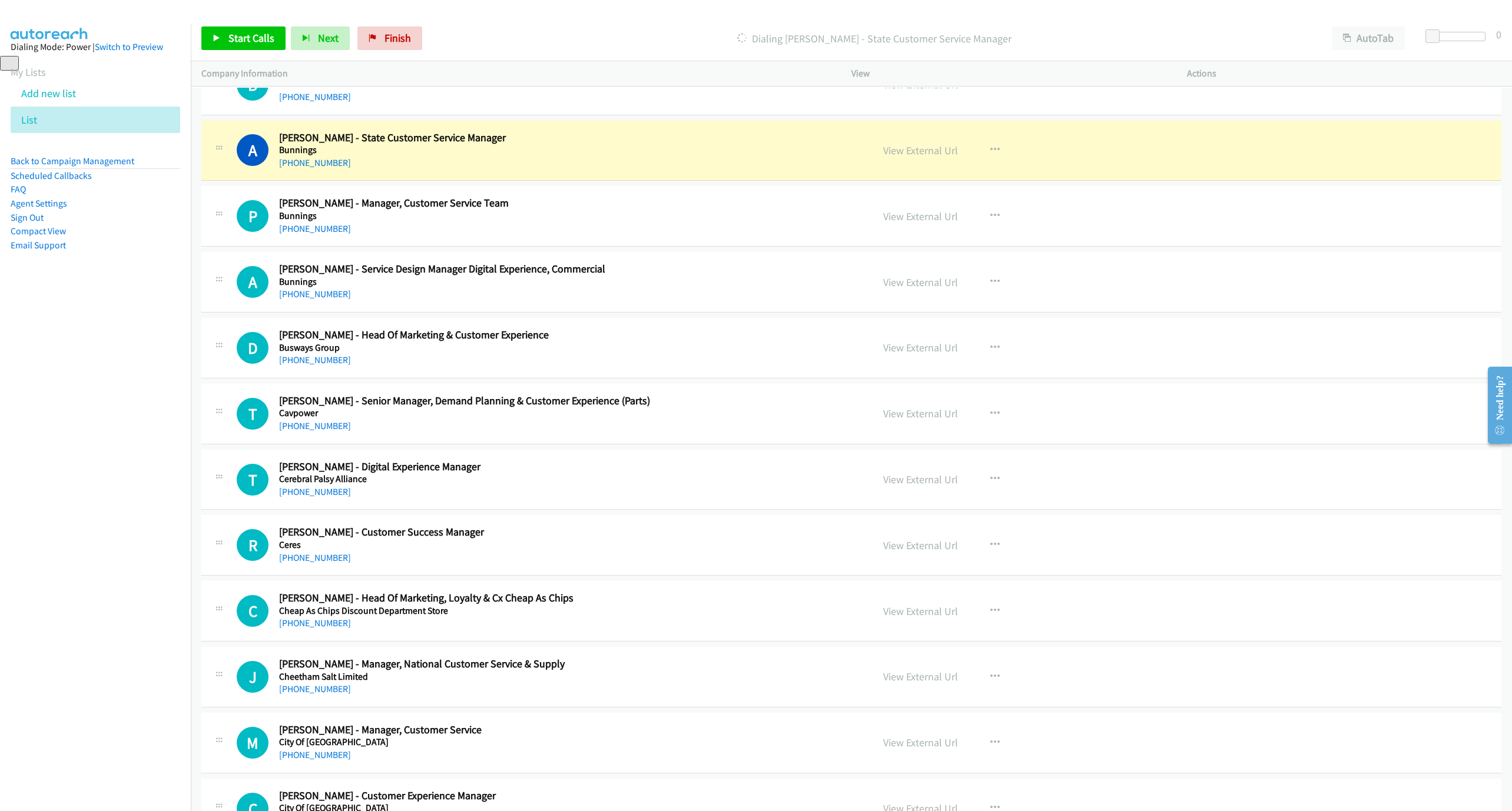
scroll to position [3090, 0]
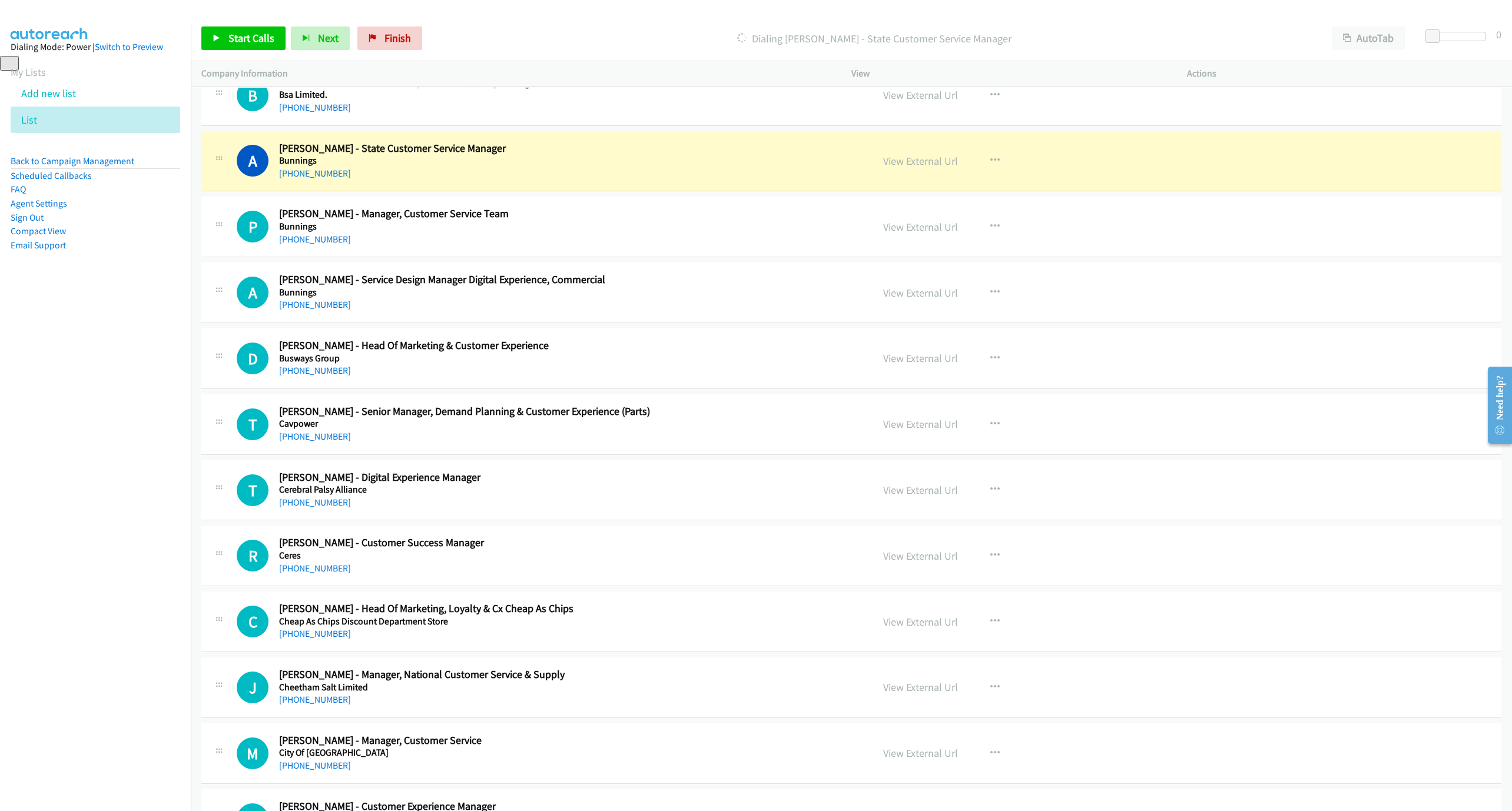
click at [925, 166] on div "View External Url" at bounding box center [920, 161] width 75 height 16
click at [917, 167] on link "View External Url" at bounding box center [920, 161] width 75 height 13
